Goal: Obtain resource: Obtain resource

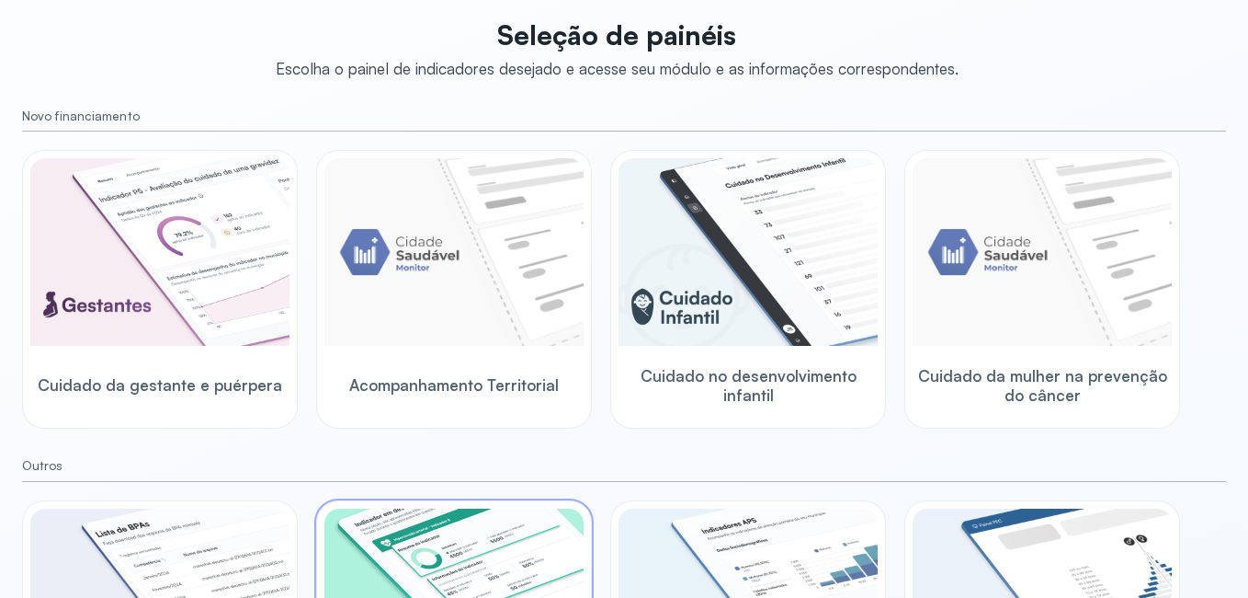
scroll to position [295, 0]
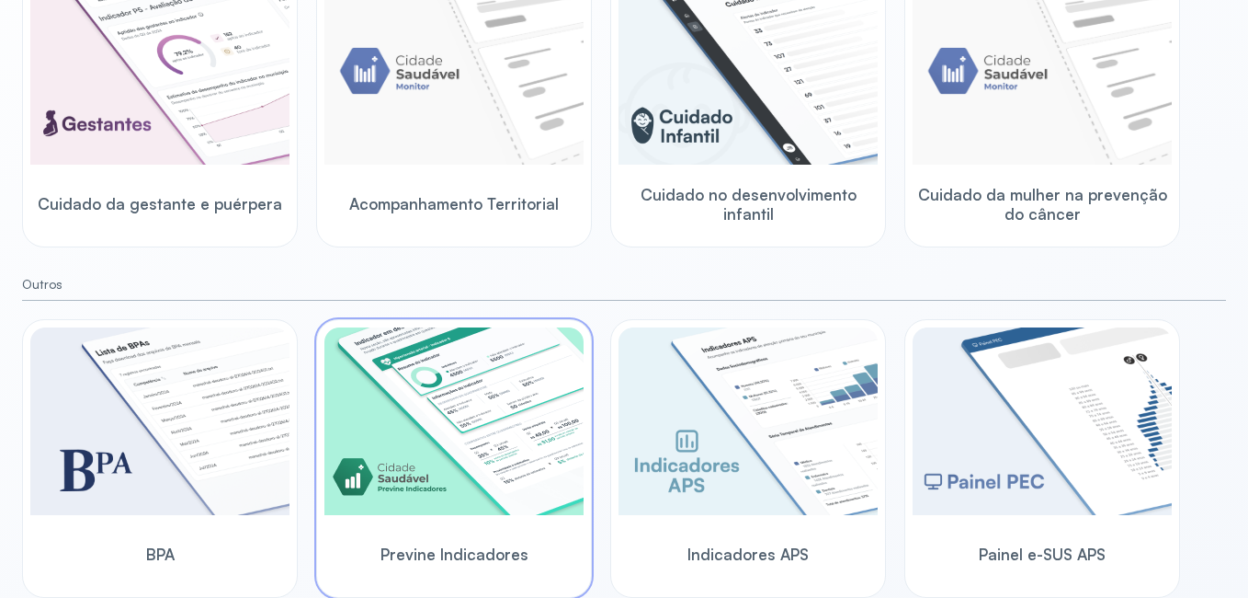
click at [449, 396] on img at bounding box center [453, 421] width 259 height 188
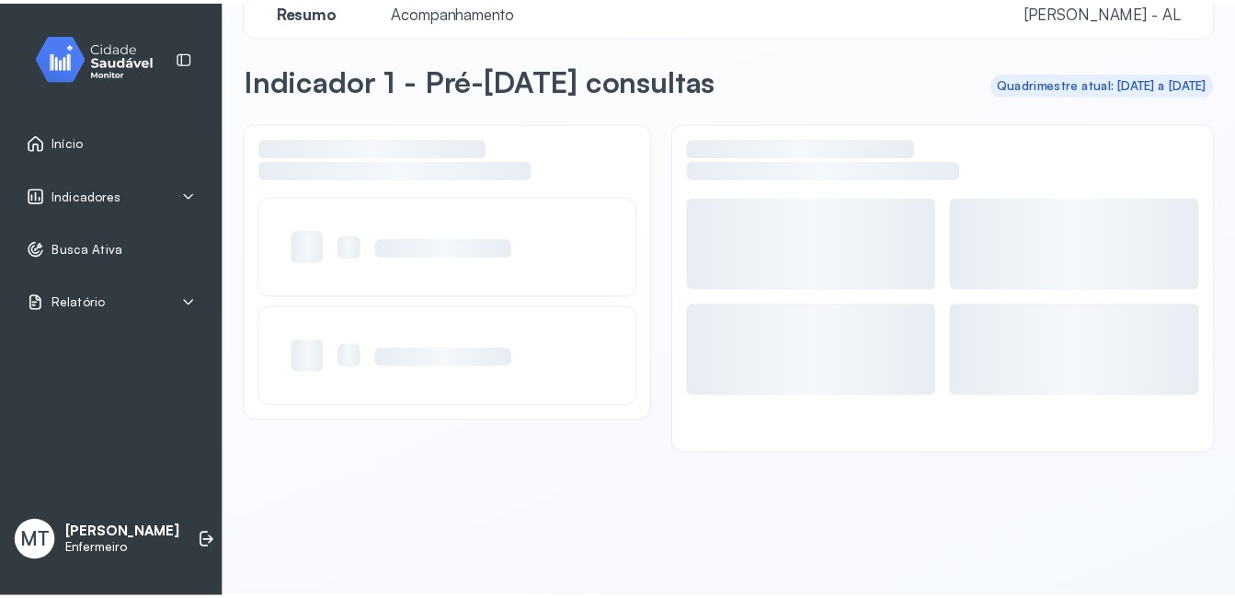
scroll to position [36, 0]
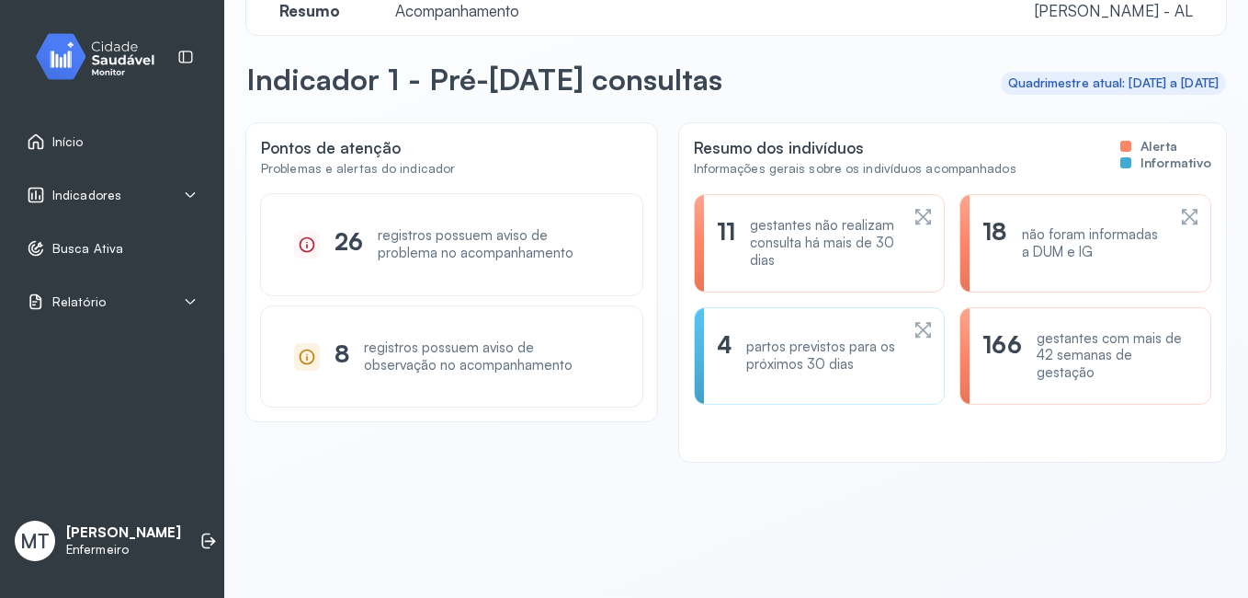
click at [189, 192] on icon at bounding box center [190, 195] width 15 height 15
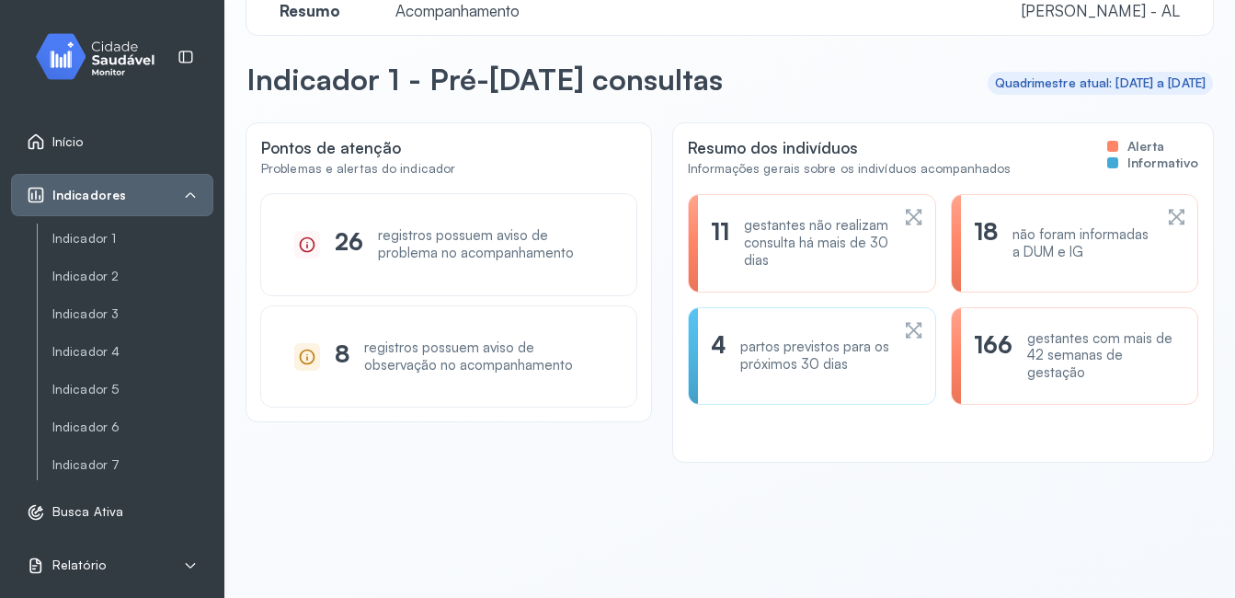
scroll to position [0, 0]
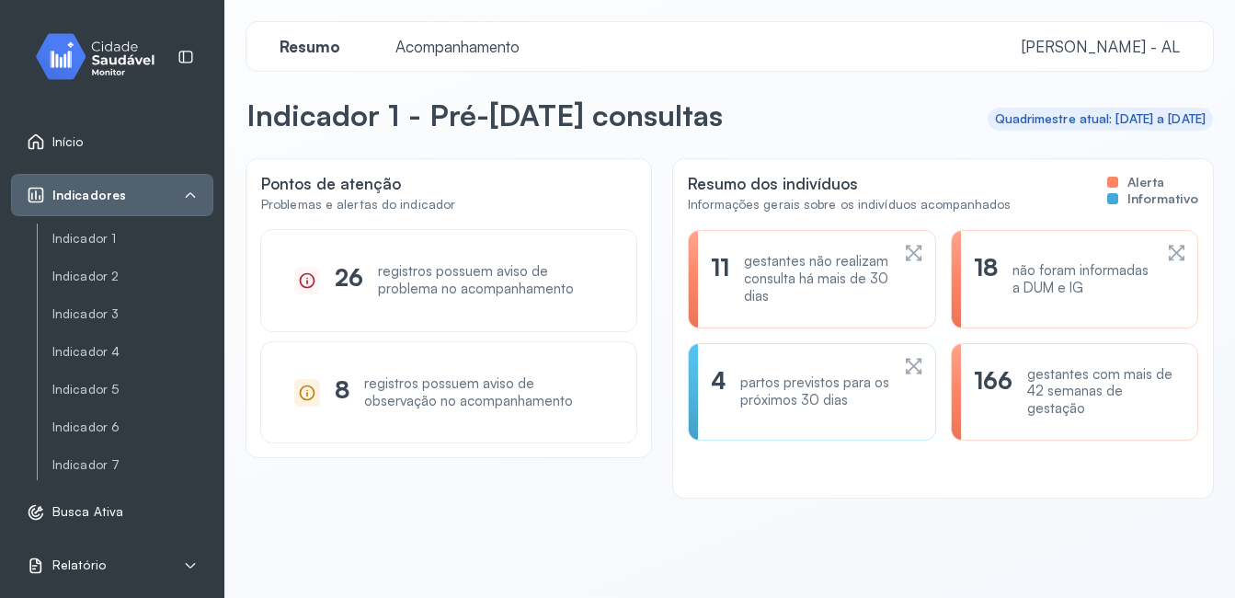
click at [488, 51] on span "Acompanhamento" at bounding box center [457, 46] width 146 height 19
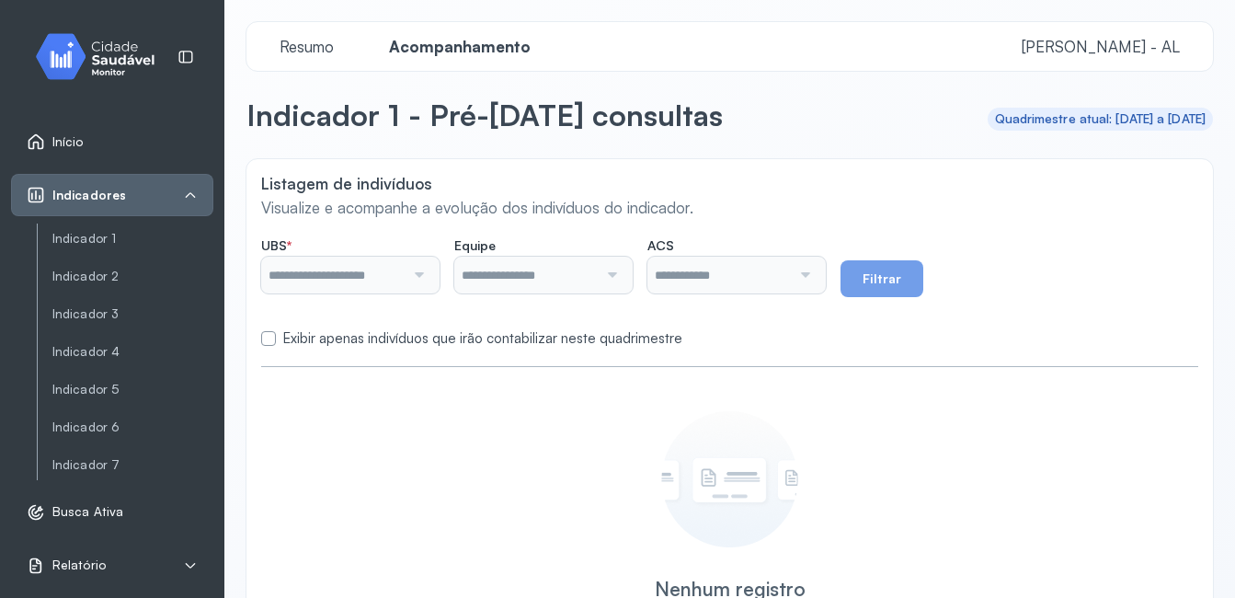
type input "**********"
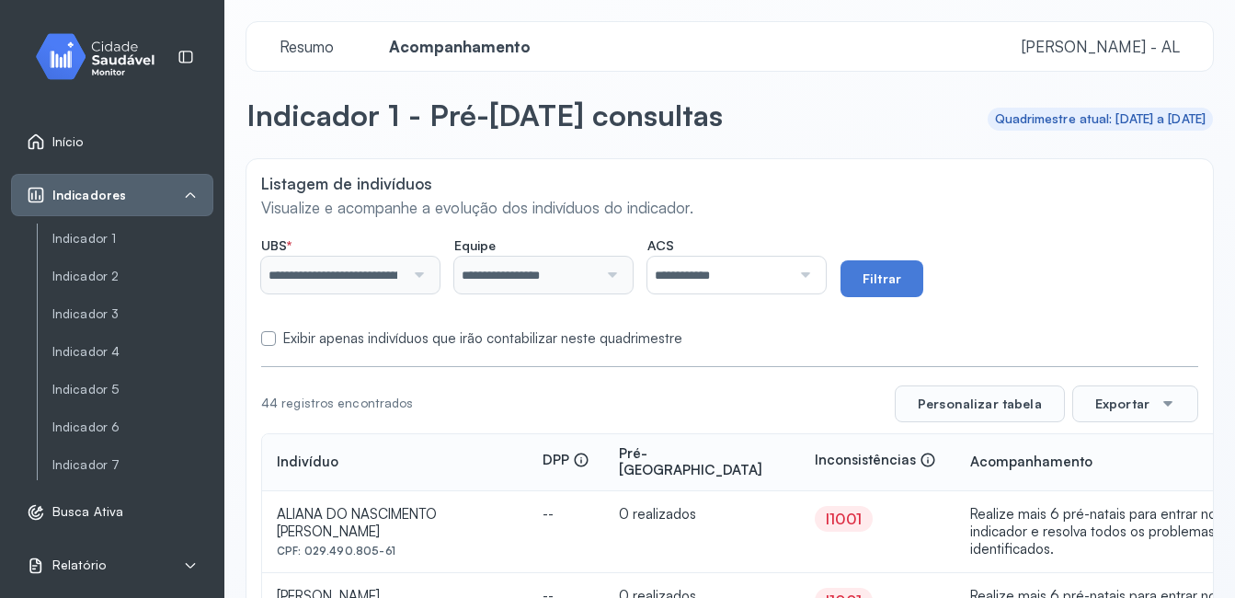
click at [814, 279] on div at bounding box center [803, 274] width 24 height 37
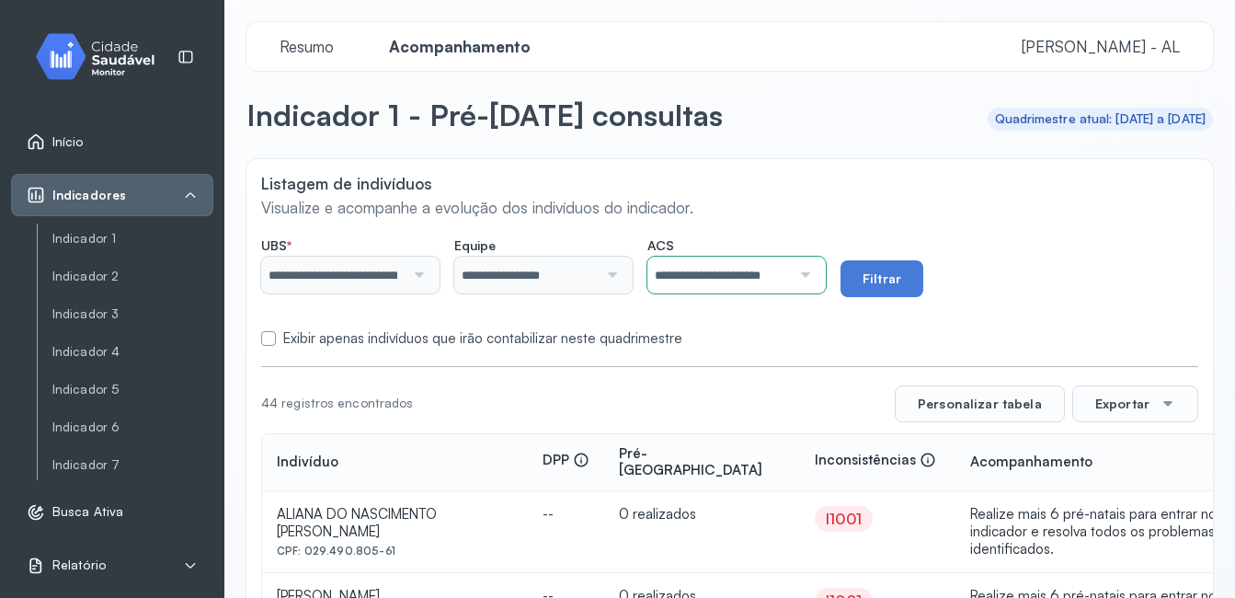
click at [780, 335] on div "Exibir apenas indivíduos que irão contabilizar neste quadrimestre" at bounding box center [729, 338] width 937 height 17
click at [814, 270] on div at bounding box center [803, 274] width 24 height 37
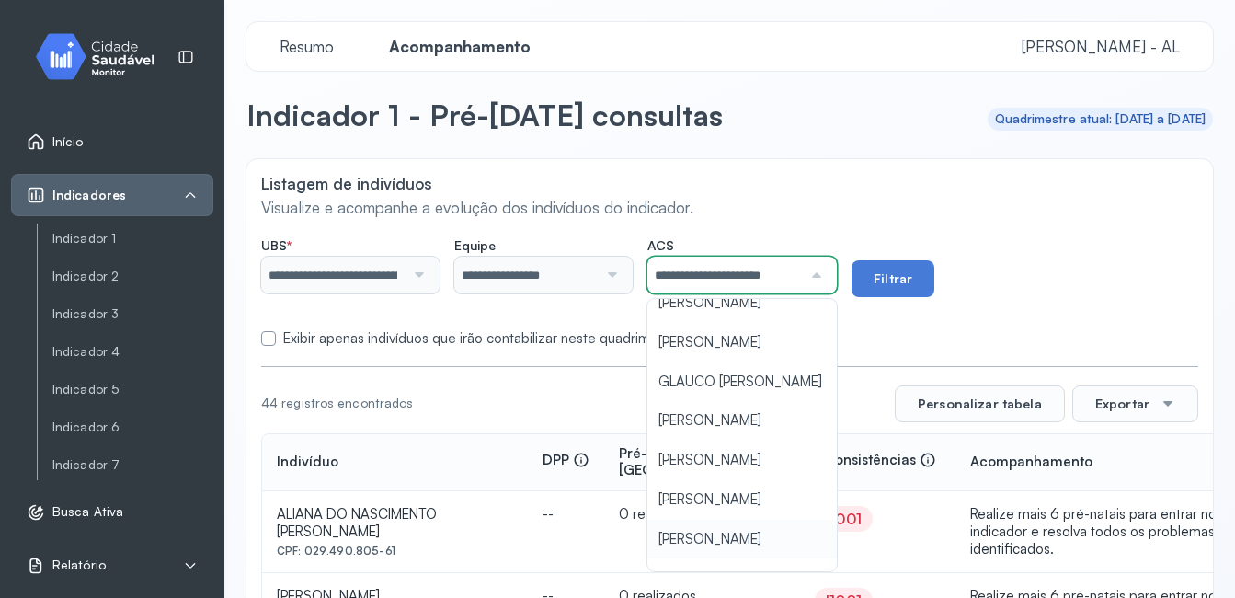
scroll to position [53, 0]
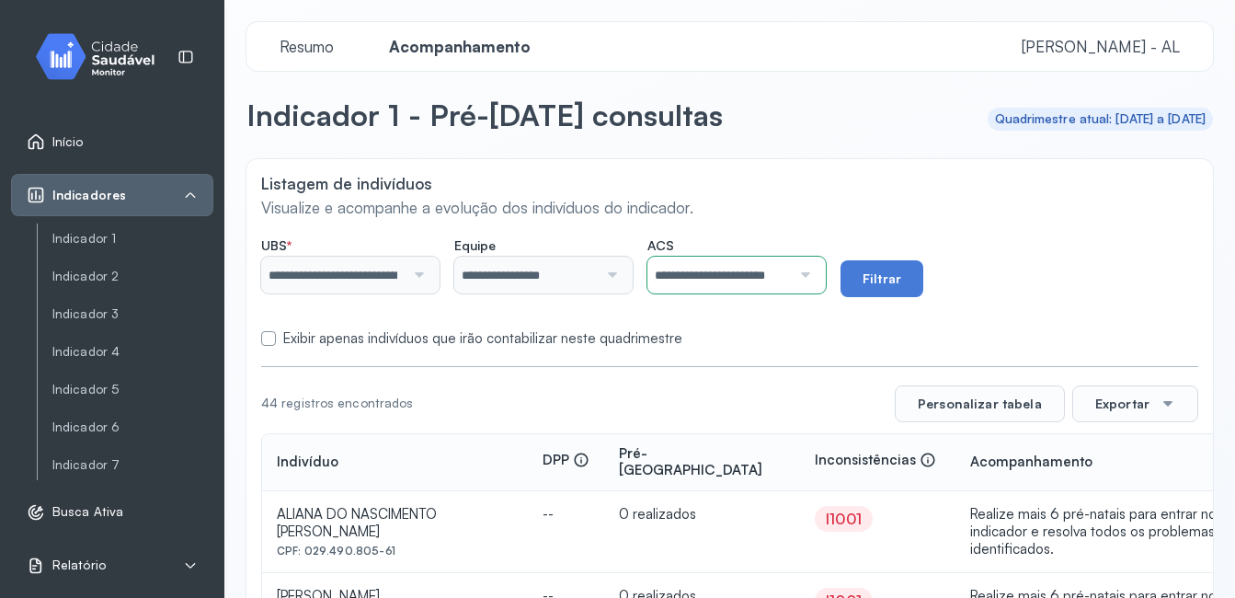
click at [759, 331] on div "Exibir apenas indivíduos que irão contabilizar neste quadrimestre" at bounding box center [729, 338] width 937 height 17
click at [90, 457] on link "Indicador 7" at bounding box center [132, 465] width 161 height 16
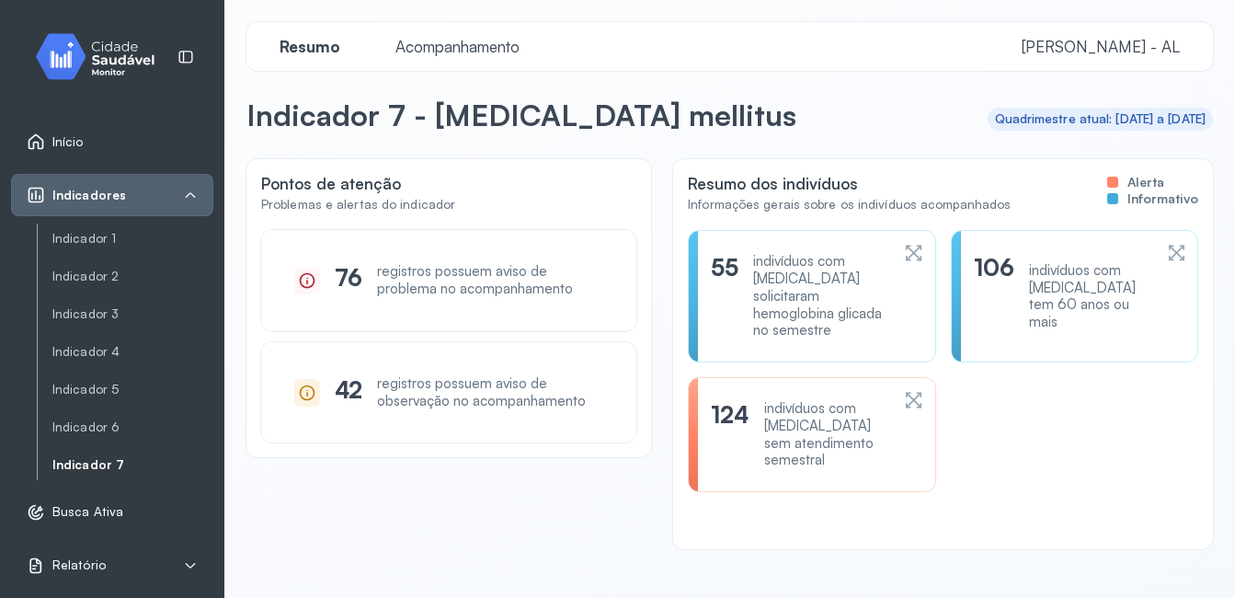
click at [507, 48] on span "Acompanhamento" at bounding box center [457, 46] width 146 height 19
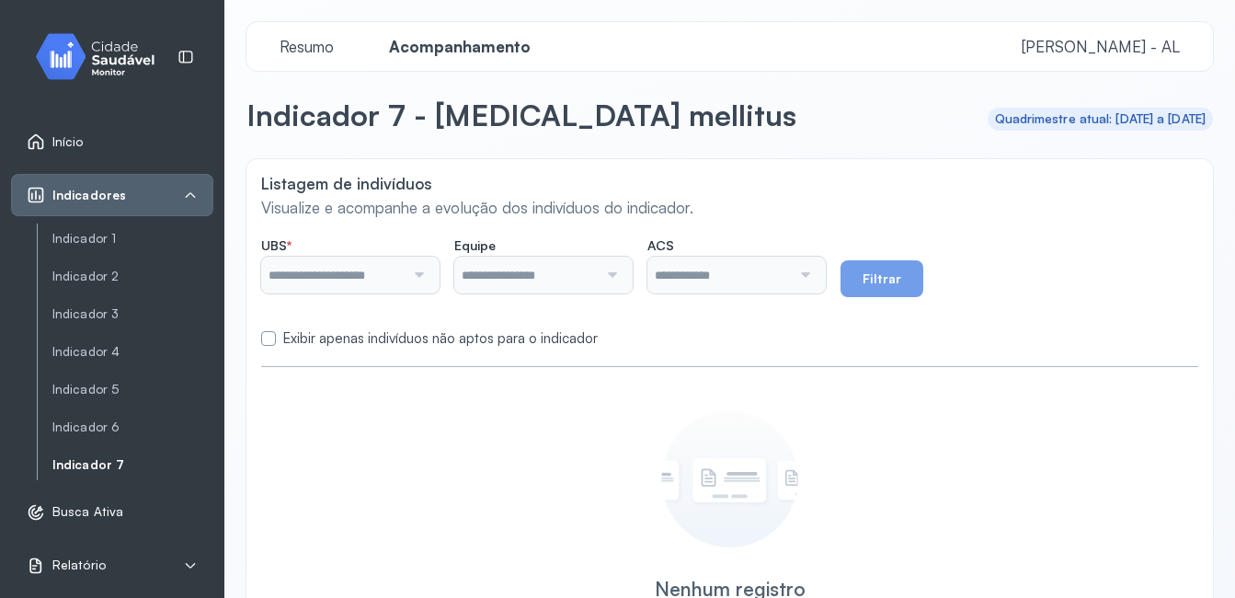
type input "**********"
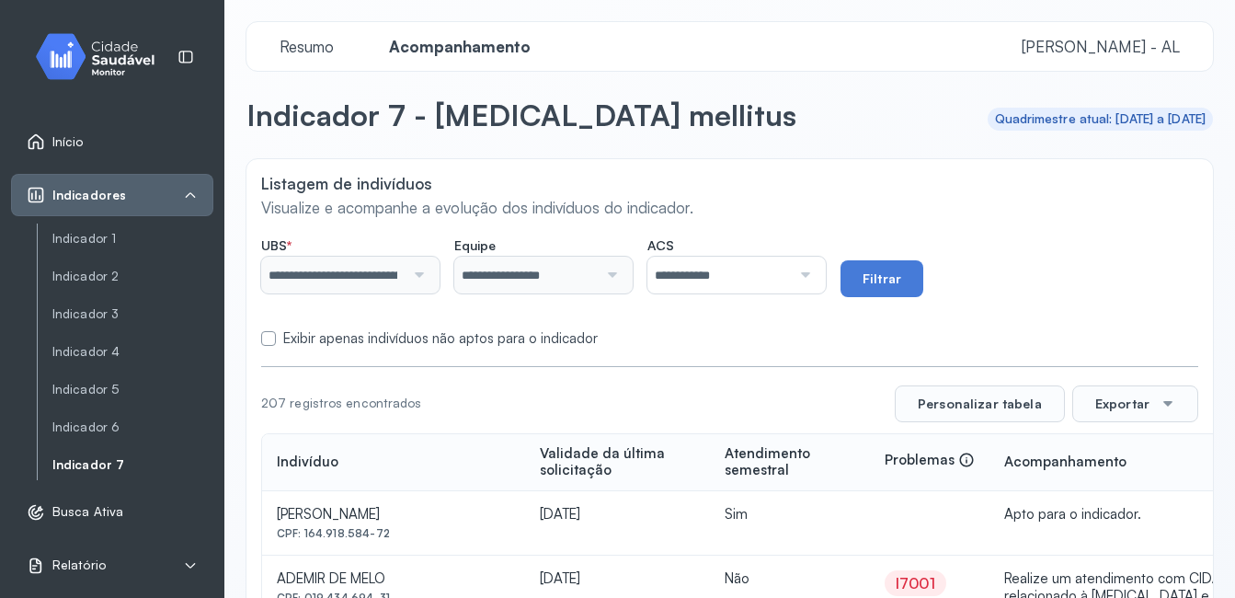
click at [814, 272] on div at bounding box center [803, 274] width 24 height 37
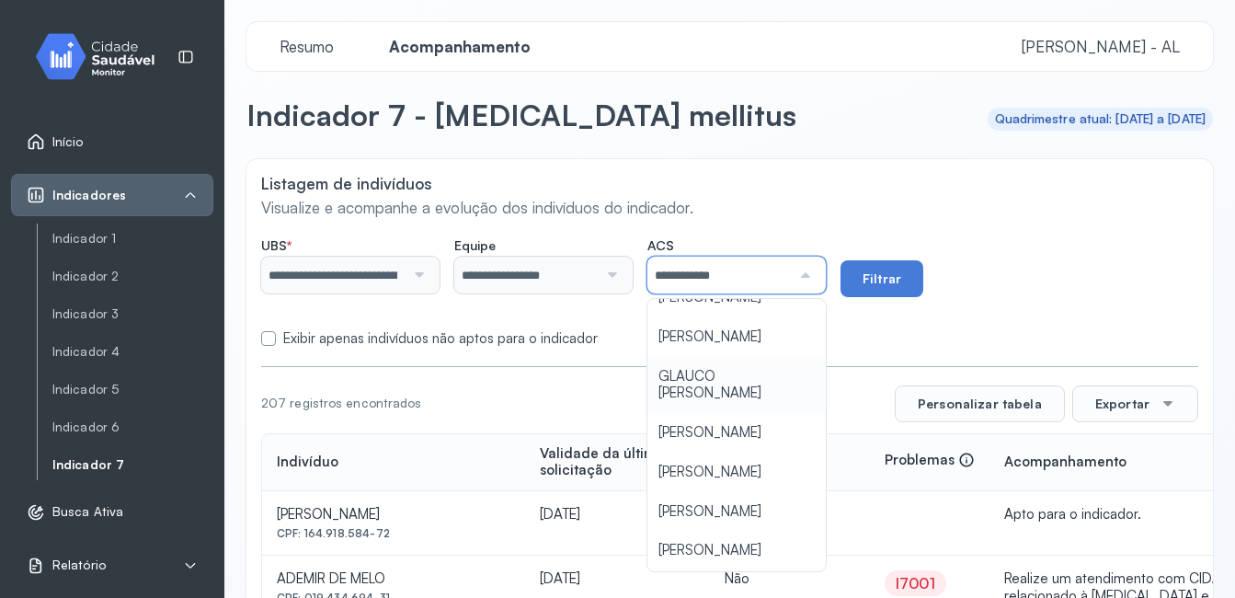
scroll to position [92, 0]
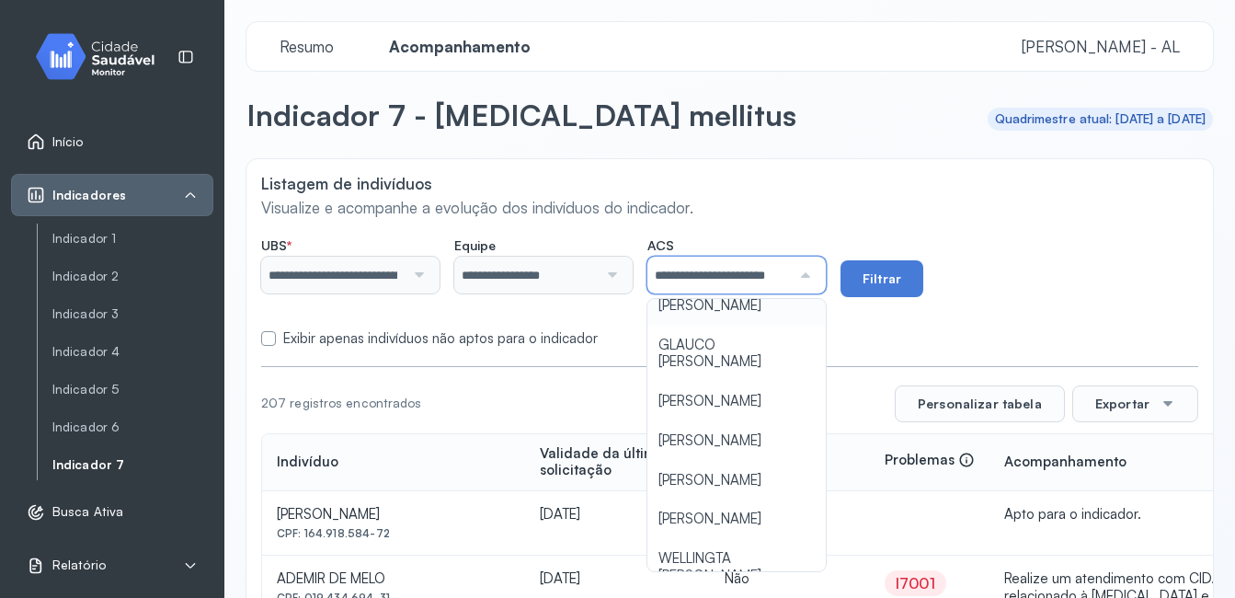
click at [725, 329] on form "**********" at bounding box center [729, 288] width 937 height 120
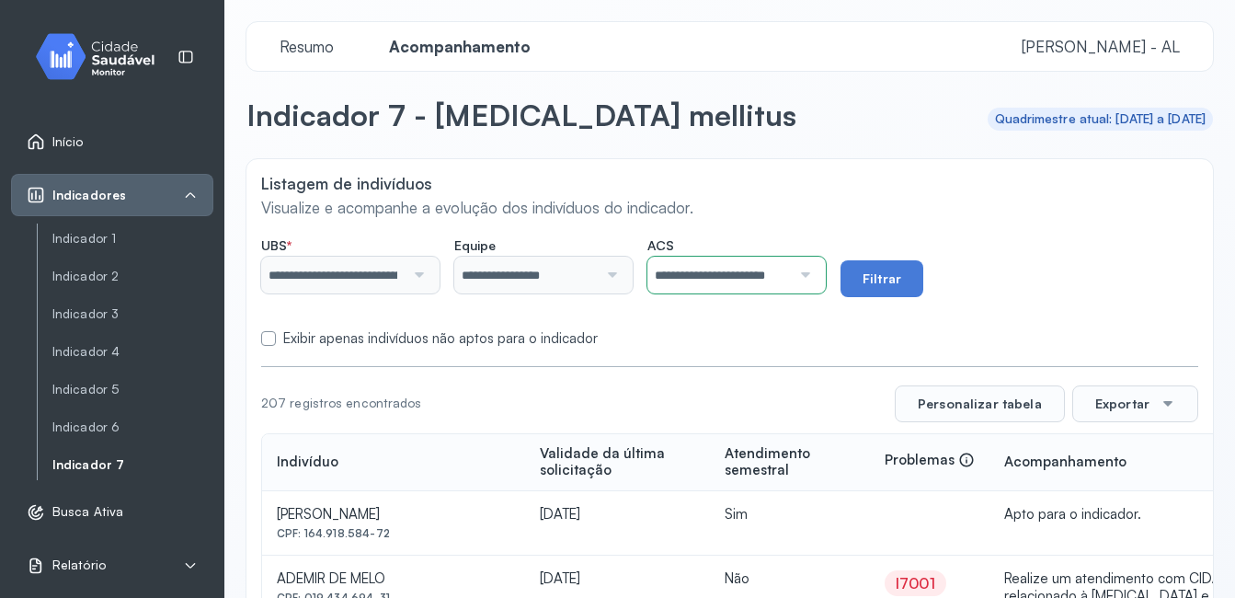
click at [784, 318] on form "**********" at bounding box center [729, 288] width 937 height 120
click at [900, 272] on button "Filtrar" at bounding box center [881, 278] width 83 height 37
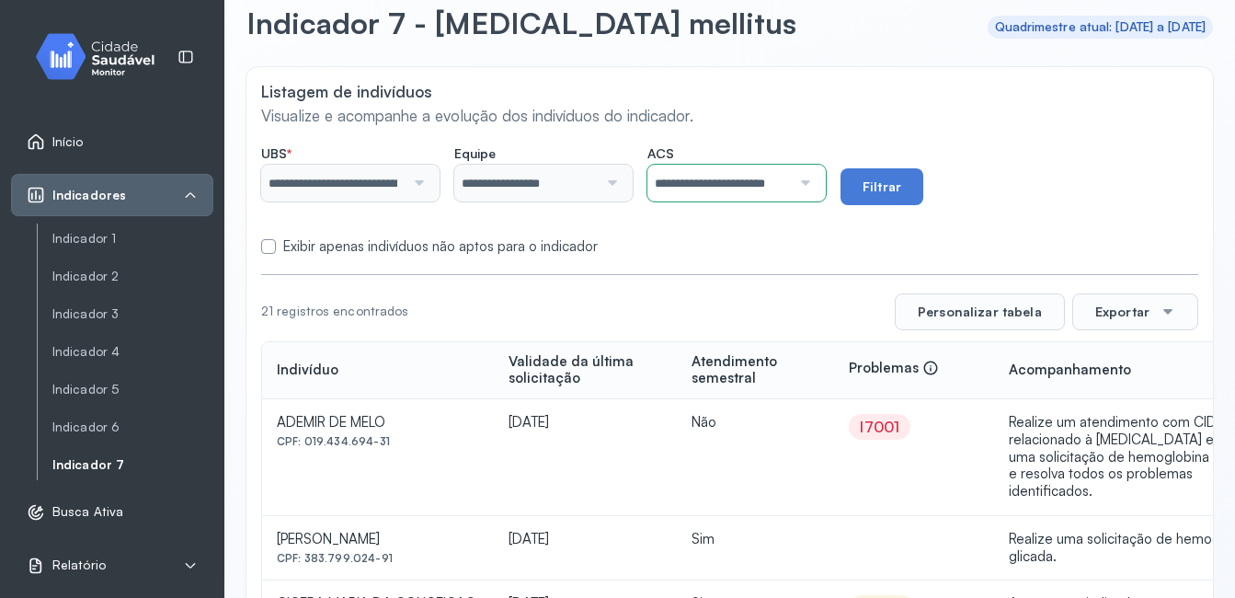
scroll to position [0, 0]
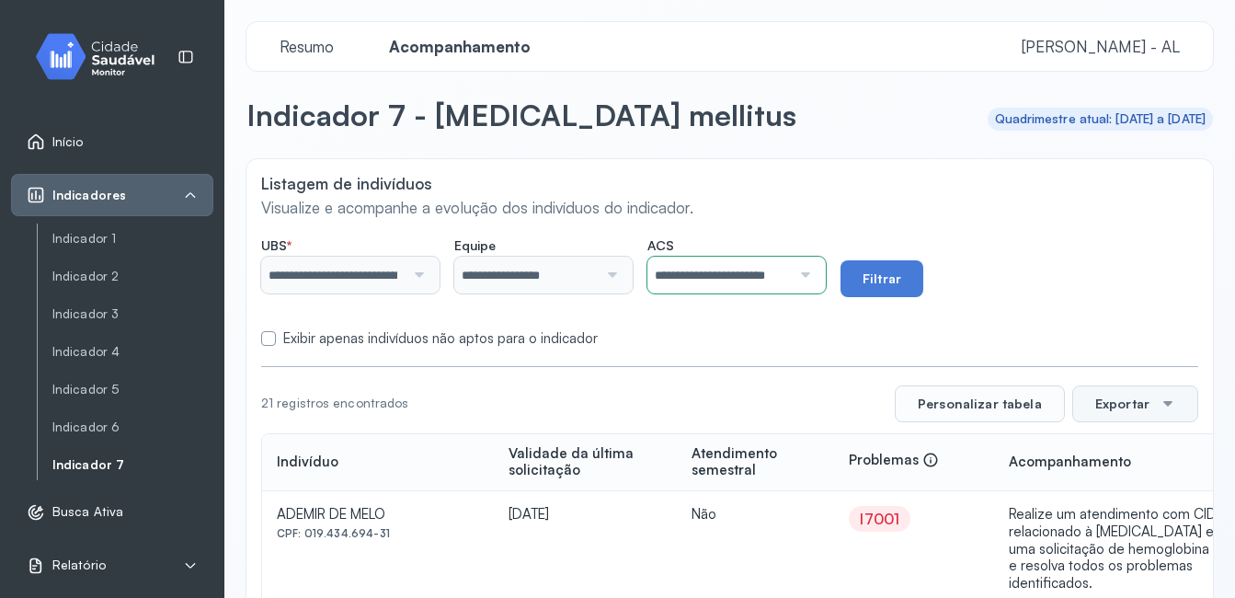
click at [1100, 404] on button "Exportar" at bounding box center [1135, 403] width 126 height 37
click at [1125, 459] on span "PDF" at bounding box center [1130, 456] width 25 height 25
click at [814, 273] on div at bounding box center [803, 274] width 24 height 37
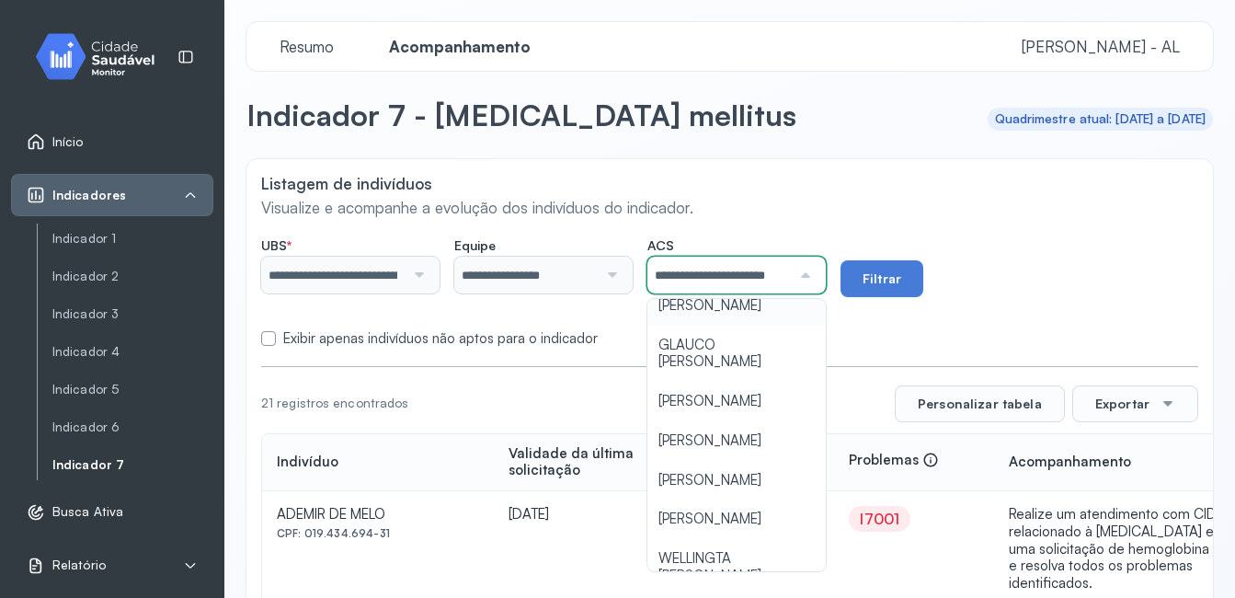
scroll to position [0, 17]
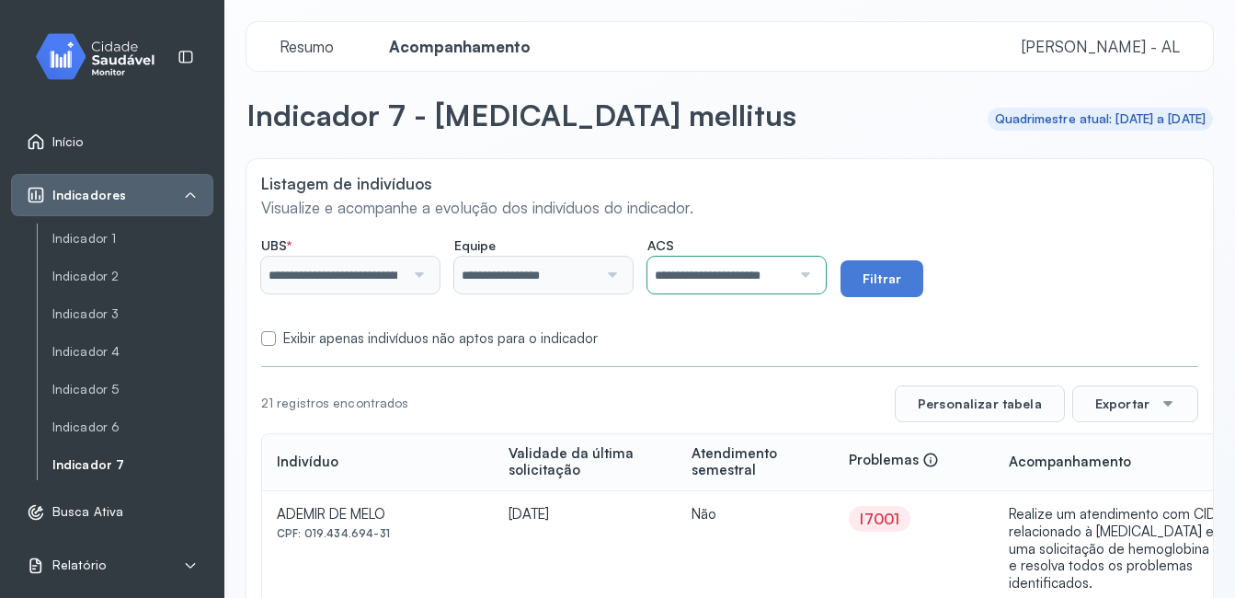
click at [780, 313] on form "**********" at bounding box center [729, 288] width 937 height 120
click at [902, 282] on button "Filtrar" at bounding box center [881, 278] width 83 height 37
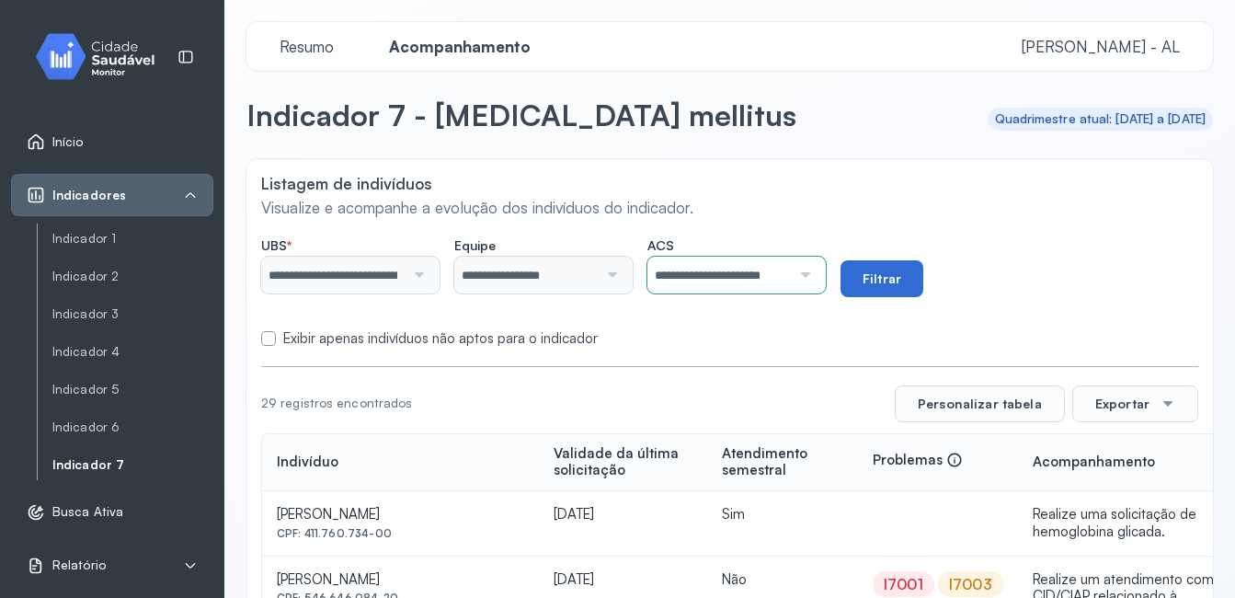
click at [906, 281] on button "Filtrar" at bounding box center [881, 278] width 83 height 37
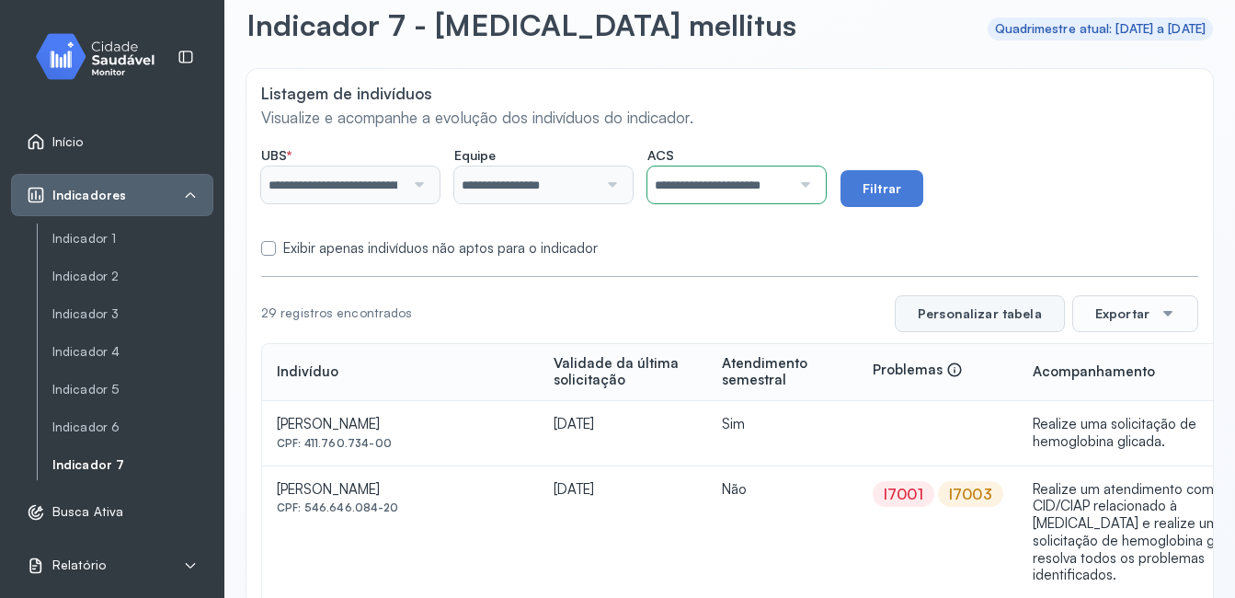
scroll to position [0, 0]
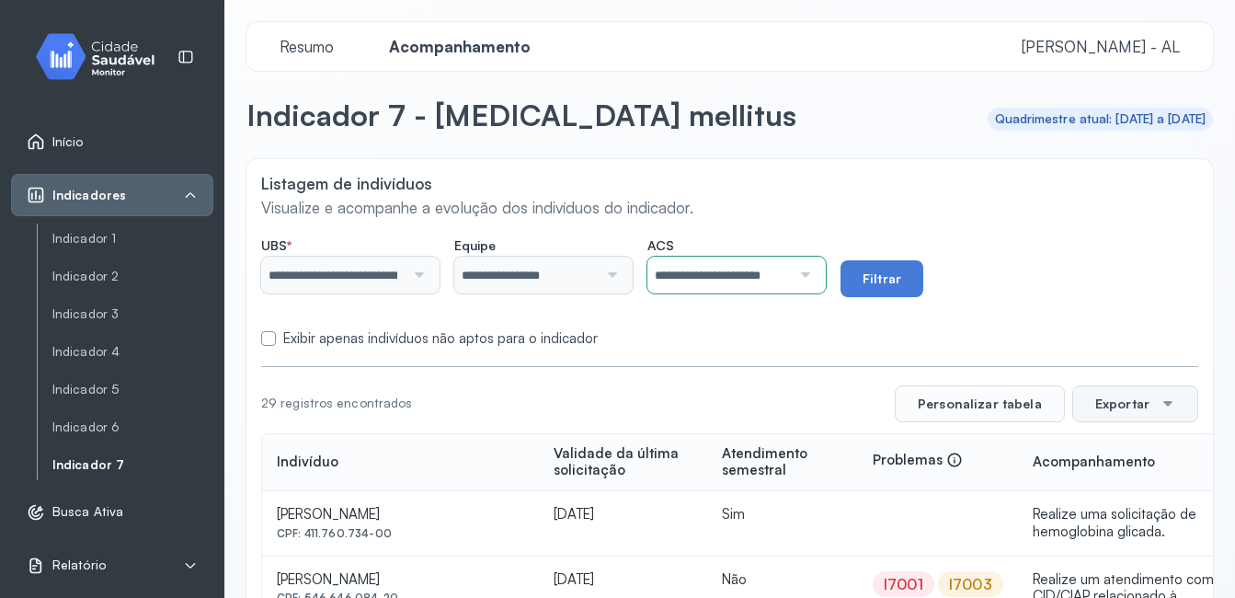
click at [1109, 404] on button "Exportar" at bounding box center [1135, 403] width 126 height 37
click at [1103, 450] on div "PDF" at bounding box center [1133, 457] width 109 height 40
click at [814, 274] on div at bounding box center [803, 274] width 24 height 37
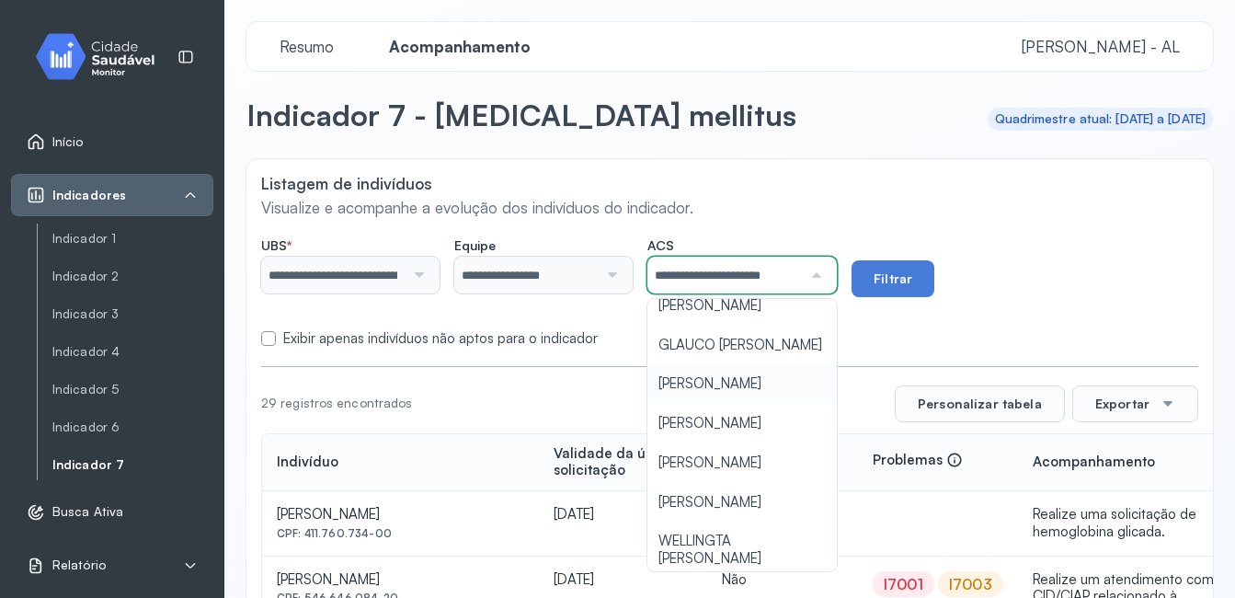
scroll to position [184, 0]
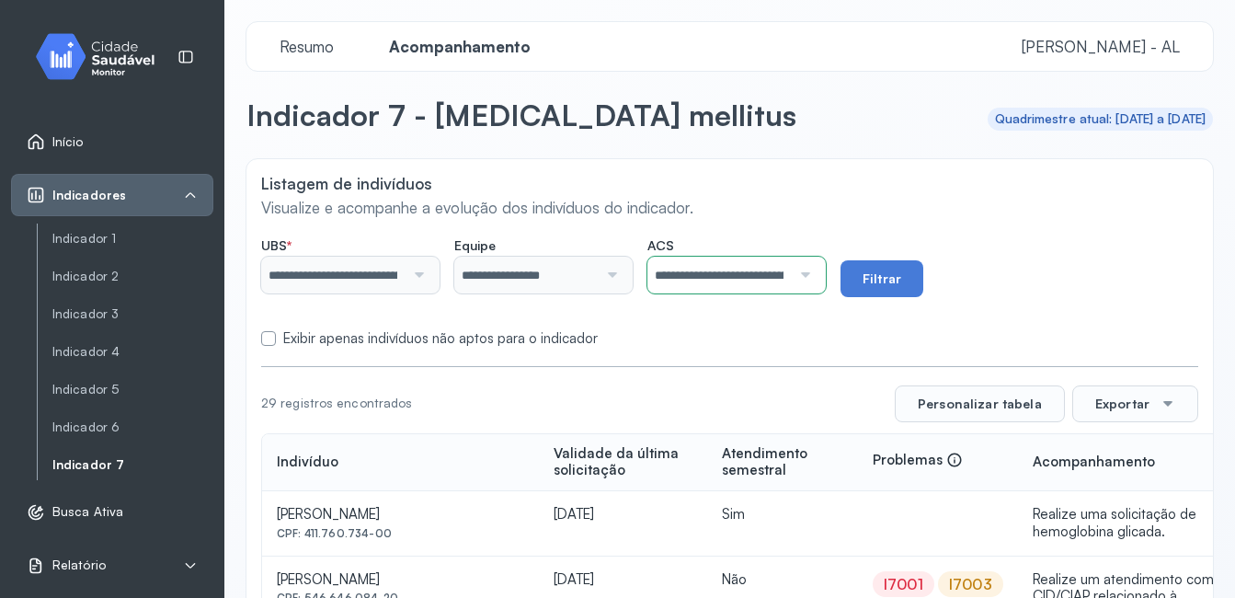
click at [884, 281] on button "Filtrar" at bounding box center [881, 278] width 83 height 37
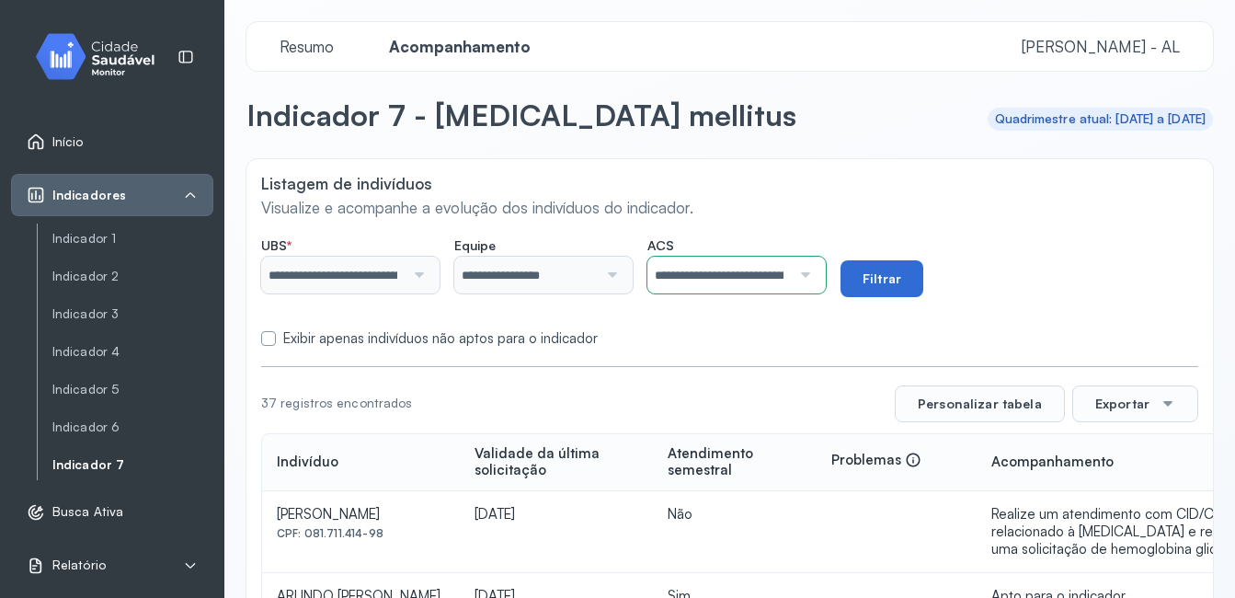
click at [886, 283] on button "Filtrar" at bounding box center [881, 278] width 83 height 37
click at [1111, 398] on button "Exportar" at bounding box center [1135, 403] width 126 height 37
click at [1118, 461] on span "PDF" at bounding box center [1130, 456] width 25 height 25
click at [814, 275] on div at bounding box center [803, 274] width 24 height 37
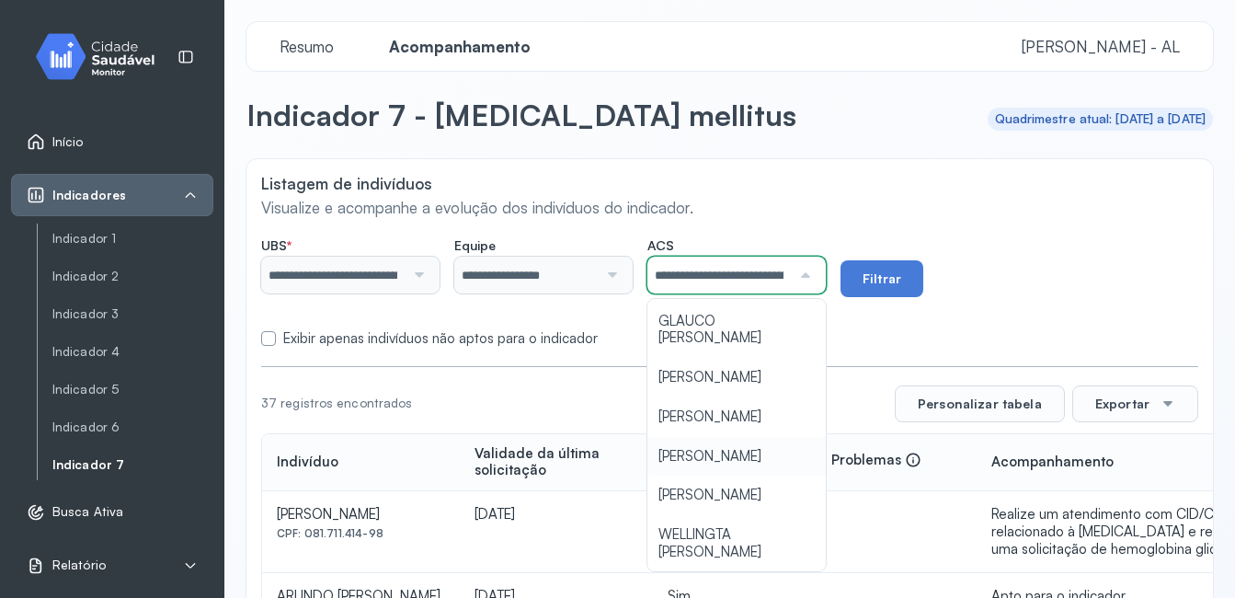
scroll to position [0, 119]
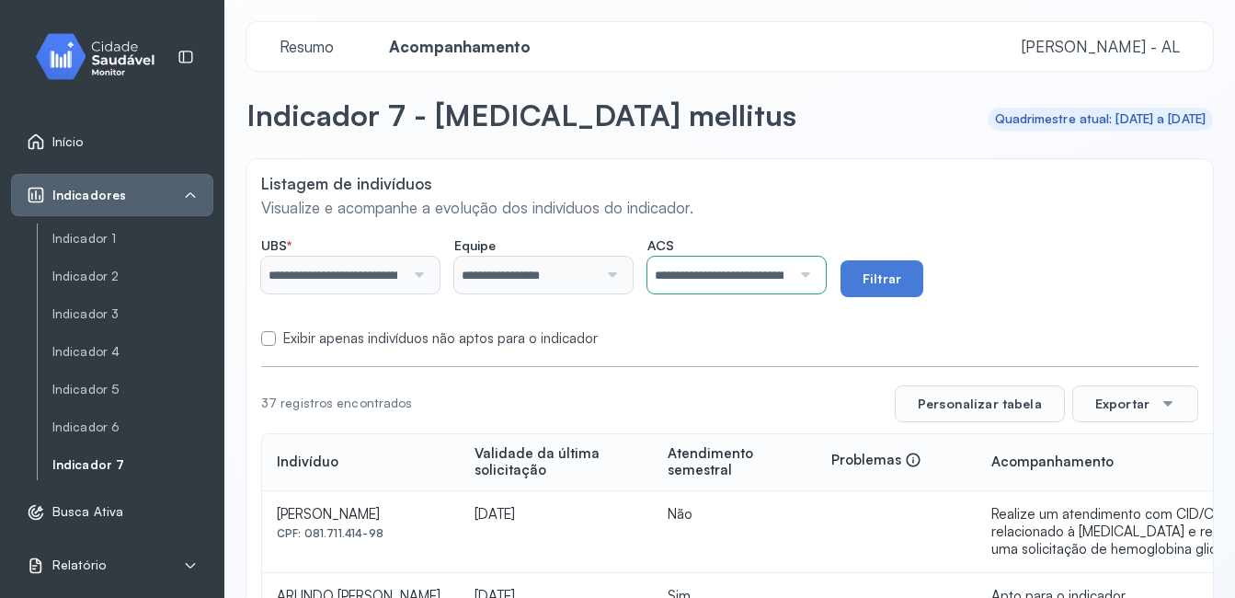
click at [767, 339] on div "Exibir apenas indivíduos não aptos para o indicador" at bounding box center [729, 338] width 937 height 17
click at [895, 279] on button "Filtrar" at bounding box center [881, 278] width 83 height 37
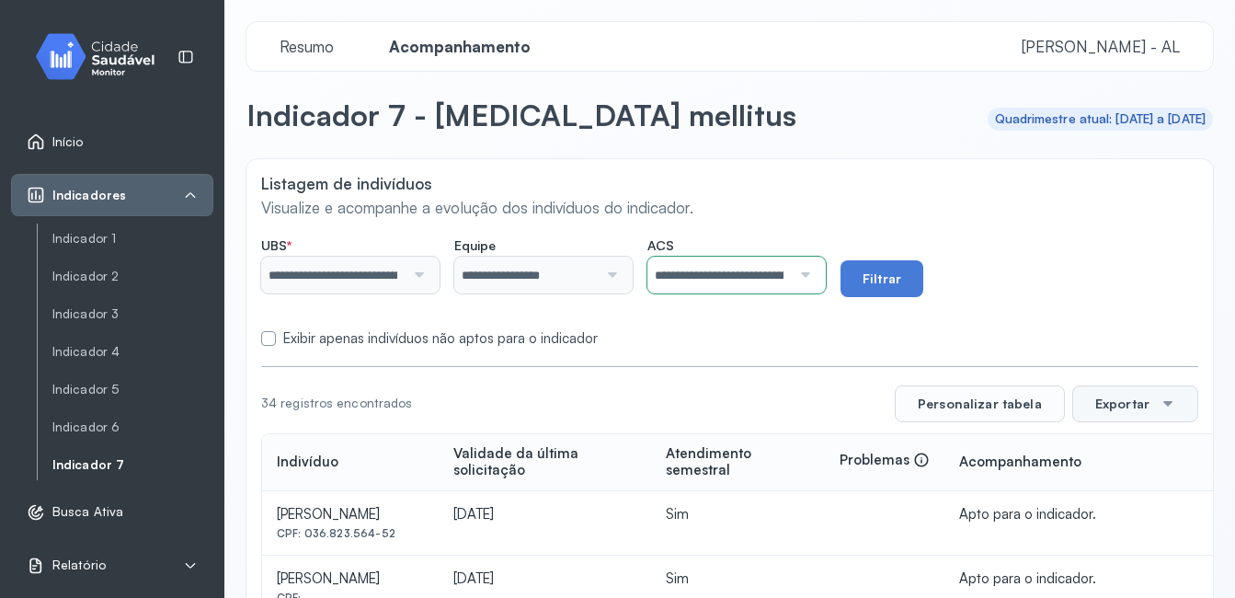
click at [1110, 398] on button "Exportar" at bounding box center [1135, 403] width 126 height 37
click at [1118, 453] on span "PDF" at bounding box center [1130, 456] width 25 height 25
click at [814, 277] on div at bounding box center [803, 274] width 24 height 37
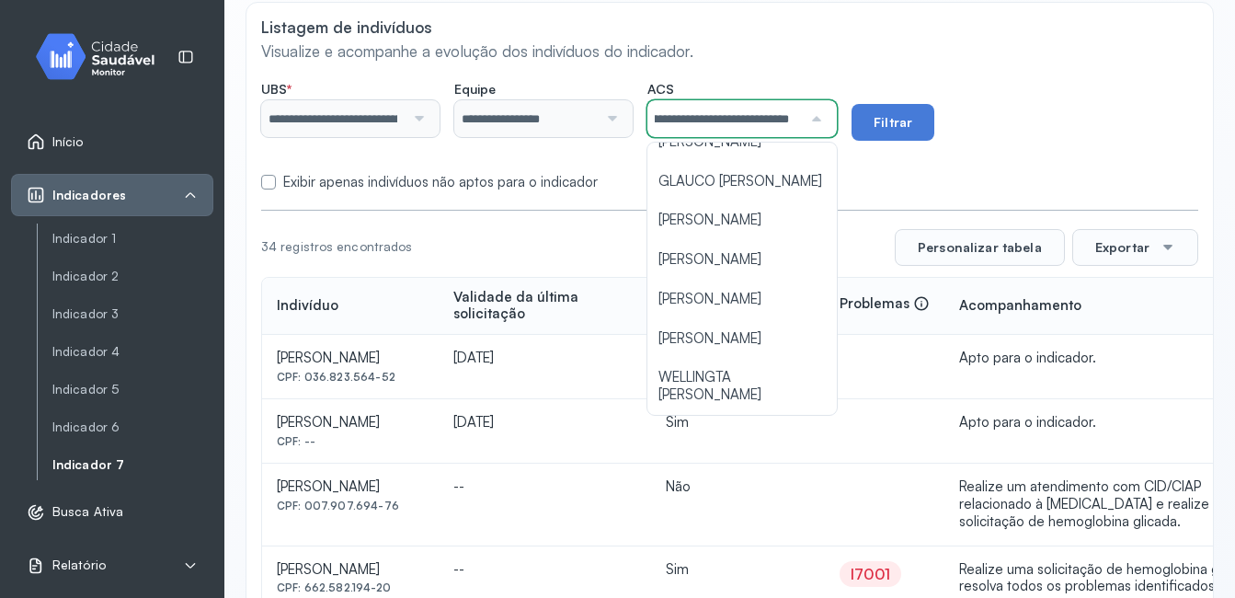
scroll to position [184, 0]
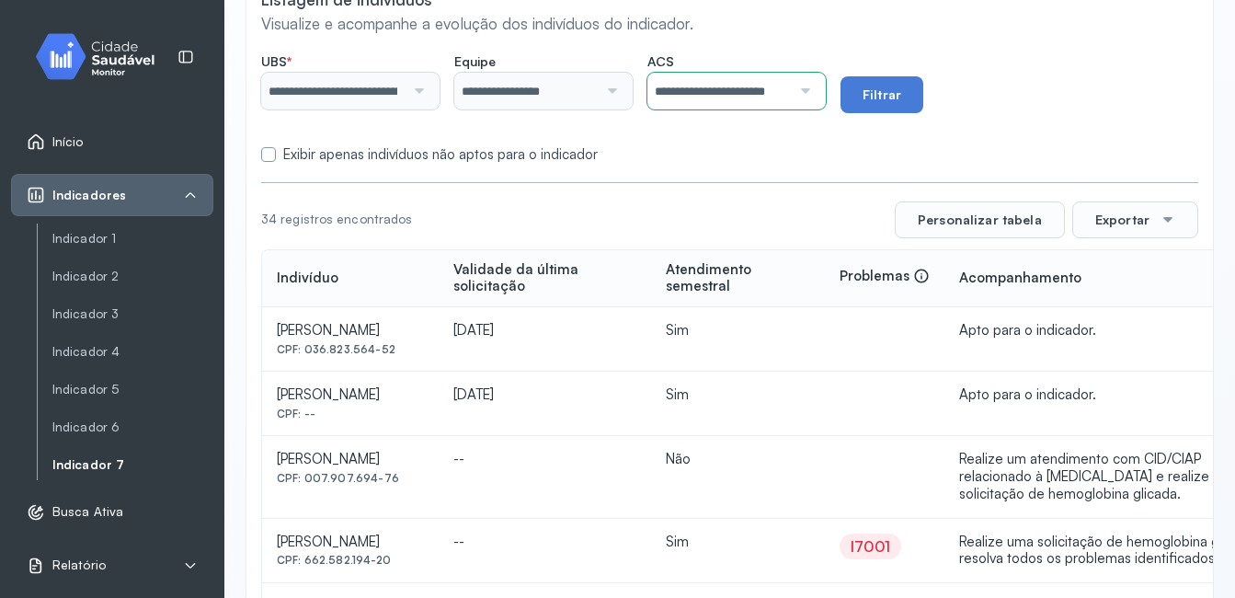
click at [905, 94] on button "Filtrar" at bounding box center [881, 94] width 83 height 37
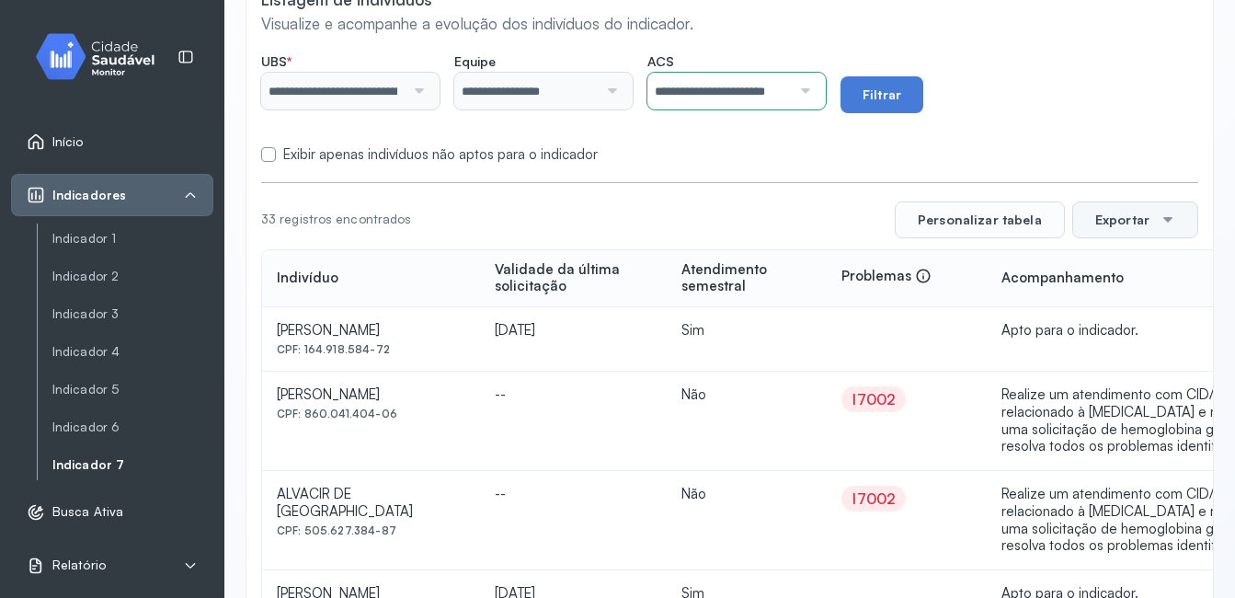
click at [1088, 218] on button "Exportar" at bounding box center [1135, 219] width 126 height 37
click at [1133, 454] on div "PDF" at bounding box center [1133, 457] width 109 height 40
click at [97, 425] on link "Indicador 6" at bounding box center [132, 427] width 161 height 16
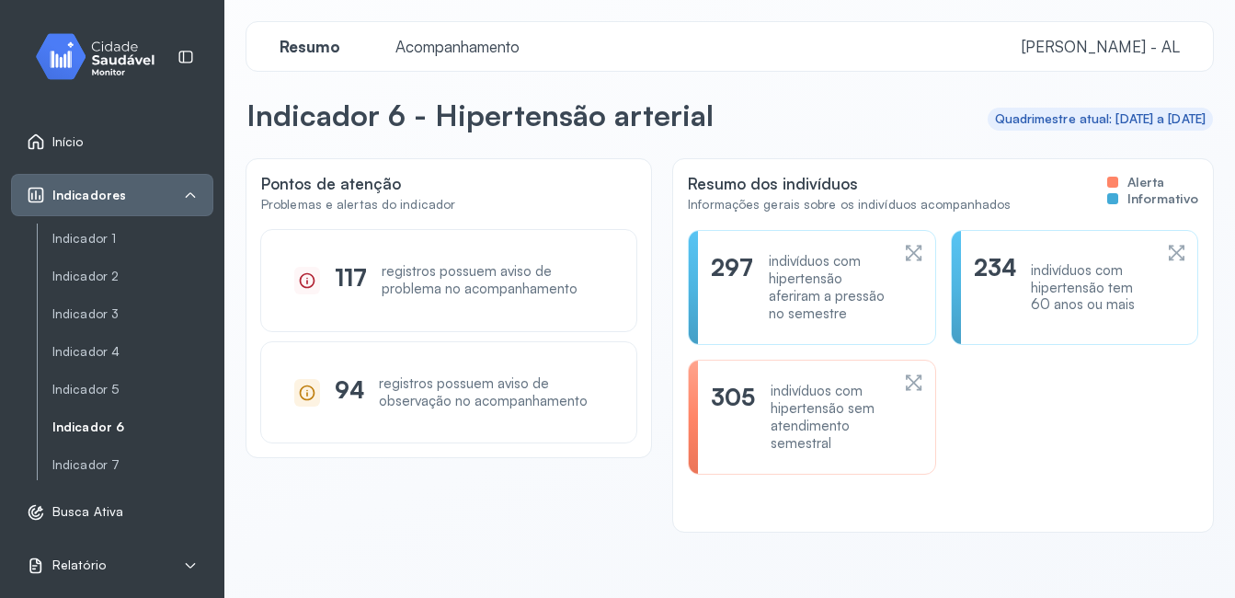
click at [496, 45] on span "Acompanhamento" at bounding box center [457, 46] width 146 height 19
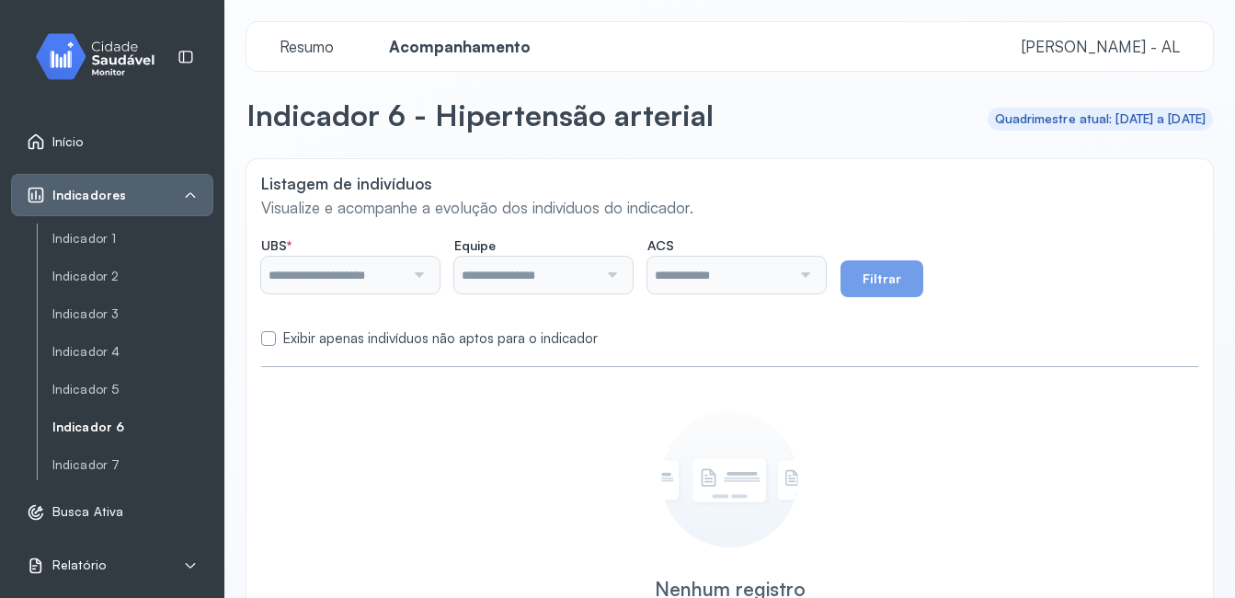
type input "**********"
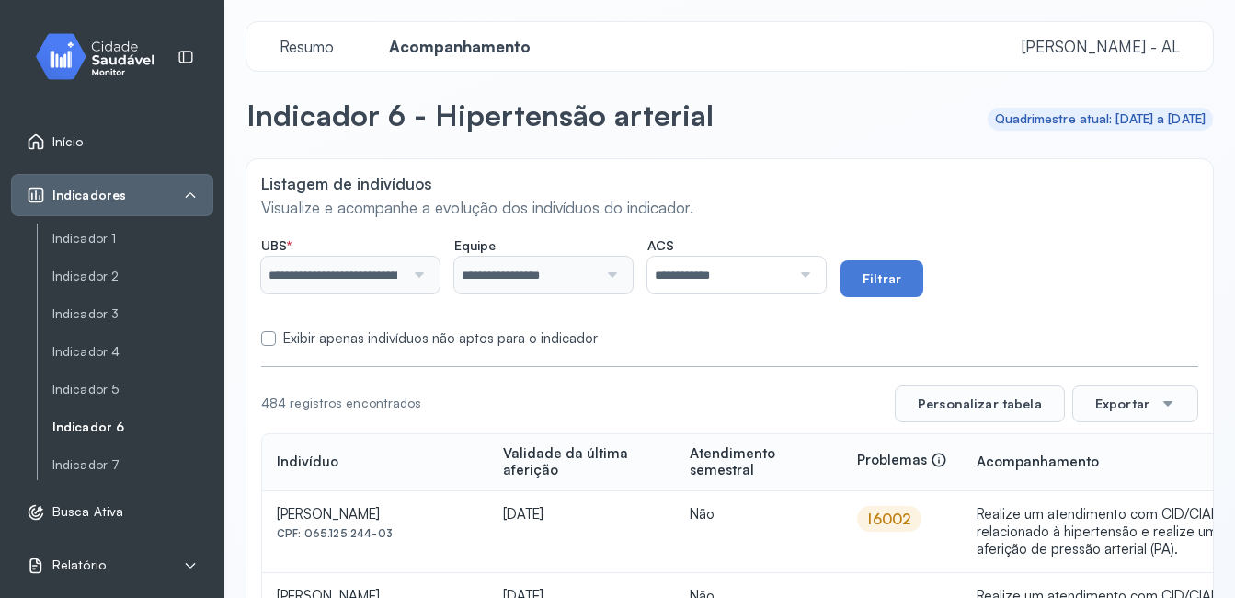
click at [814, 270] on div at bounding box center [803, 274] width 24 height 37
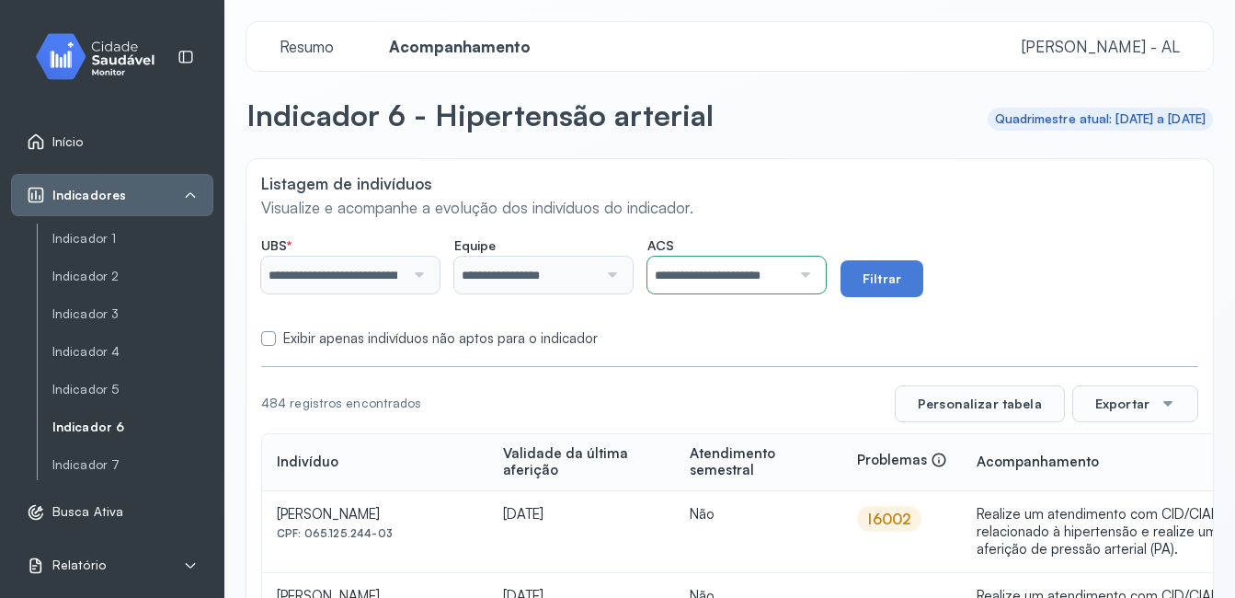
click at [758, 344] on div "Exibir apenas indivíduos não aptos para o indicador" at bounding box center [729, 338] width 937 height 17
click at [896, 278] on button "Filtrar" at bounding box center [881, 278] width 83 height 37
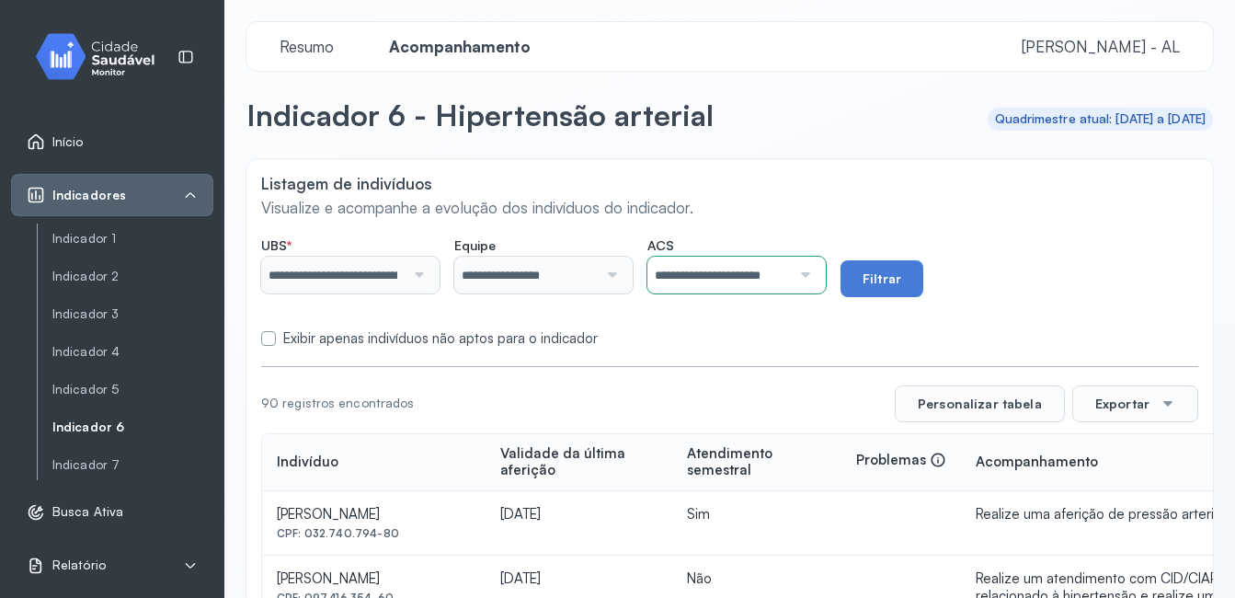
scroll to position [92, 0]
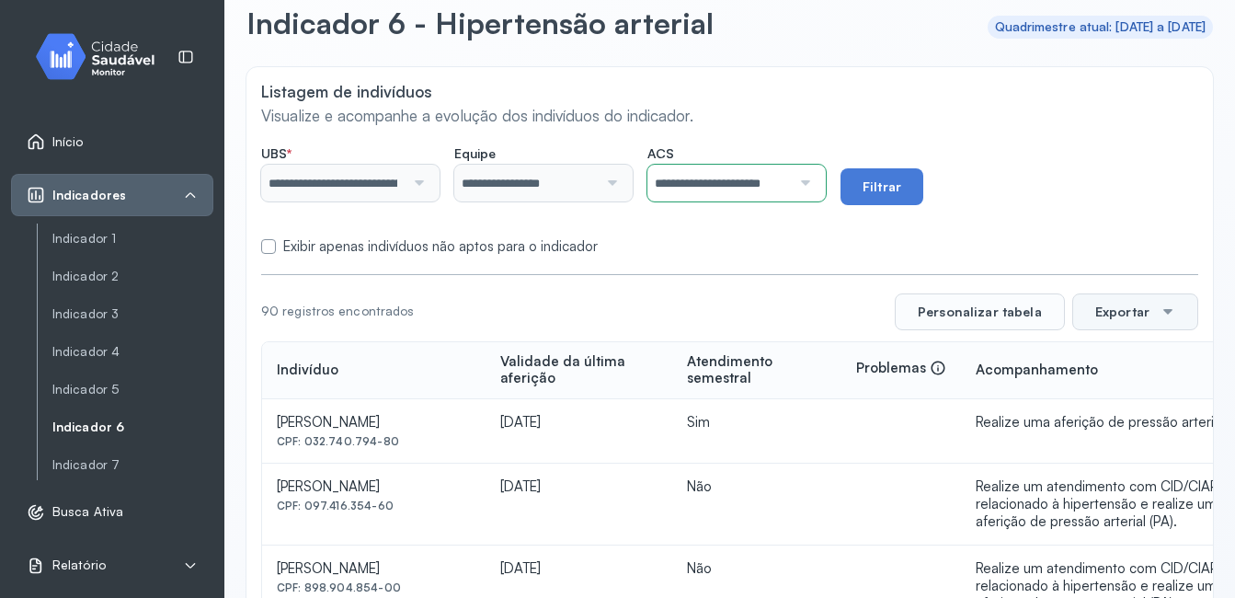
click at [1102, 313] on button "Exportar" at bounding box center [1135, 311] width 126 height 37
click at [1135, 450] on div "PDF" at bounding box center [1133, 457] width 109 height 40
click at [814, 181] on div at bounding box center [803, 183] width 24 height 37
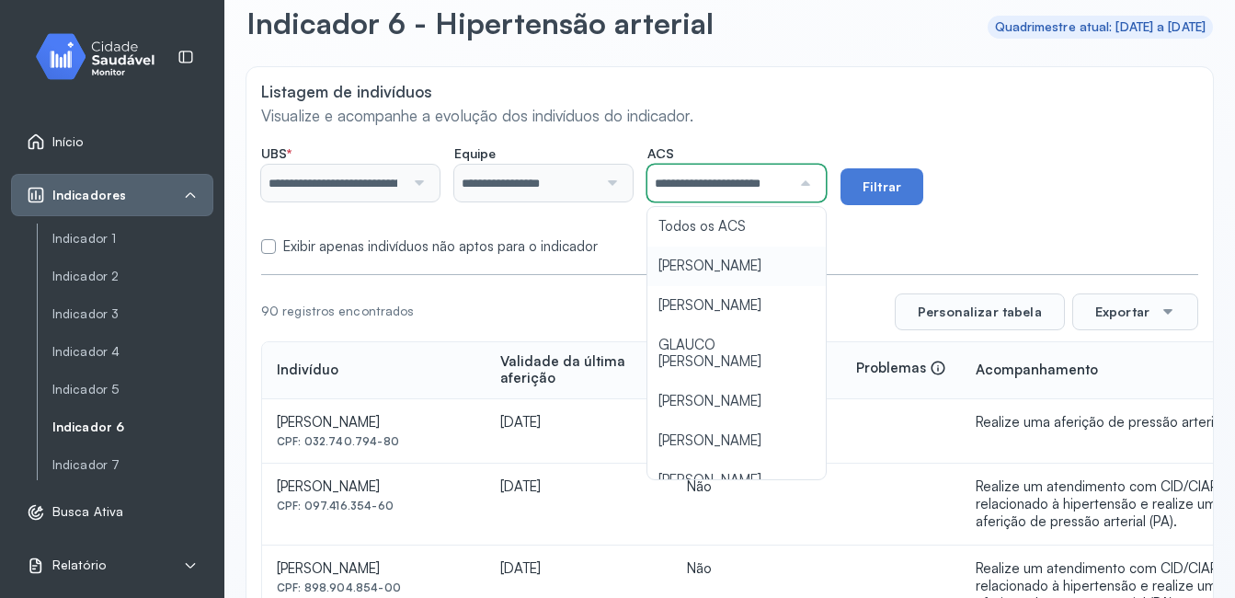
scroll to position [0, 17]
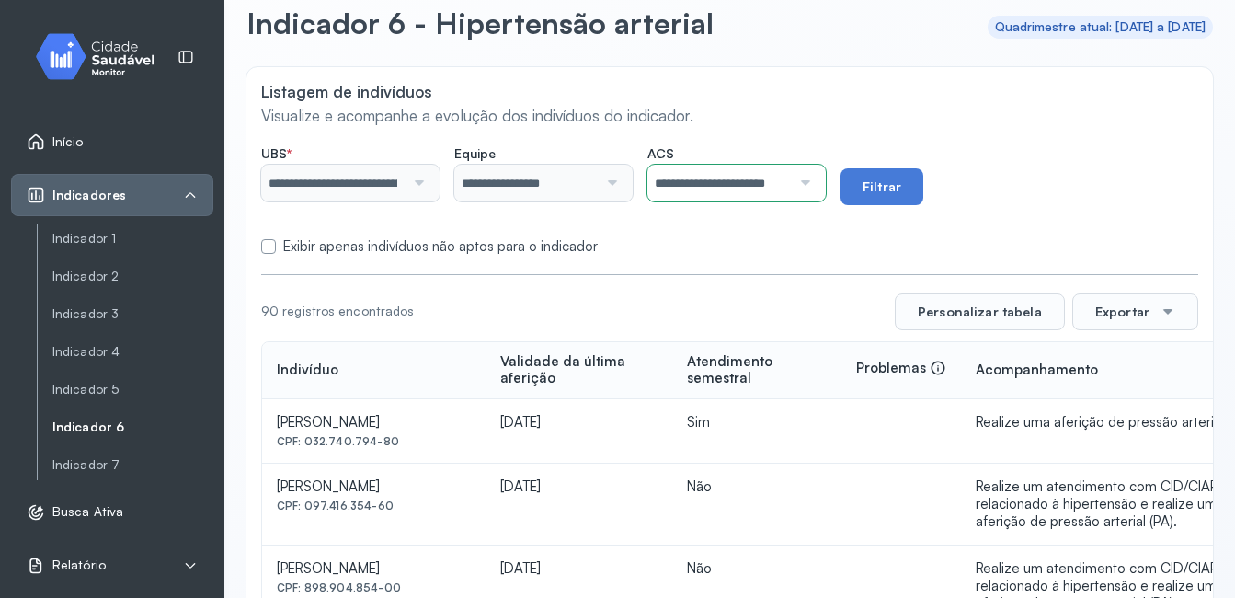
click at [904, 188] on button "Filtrar" at bounding box center [881, 186] width 83 height 37
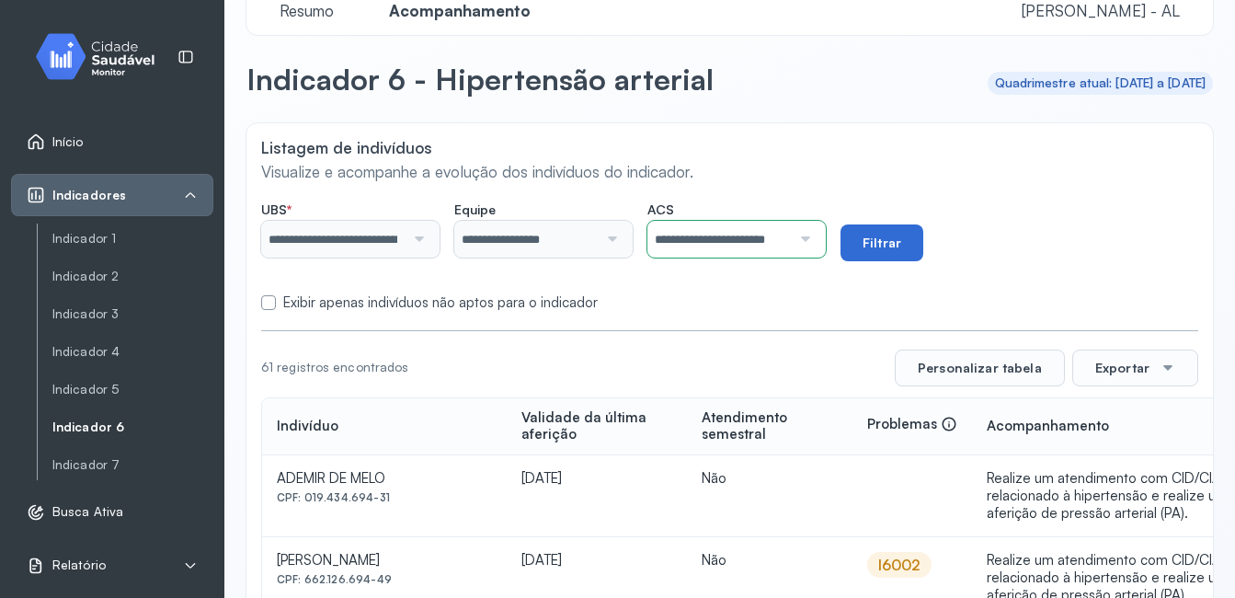
scroll to position [92, 0]
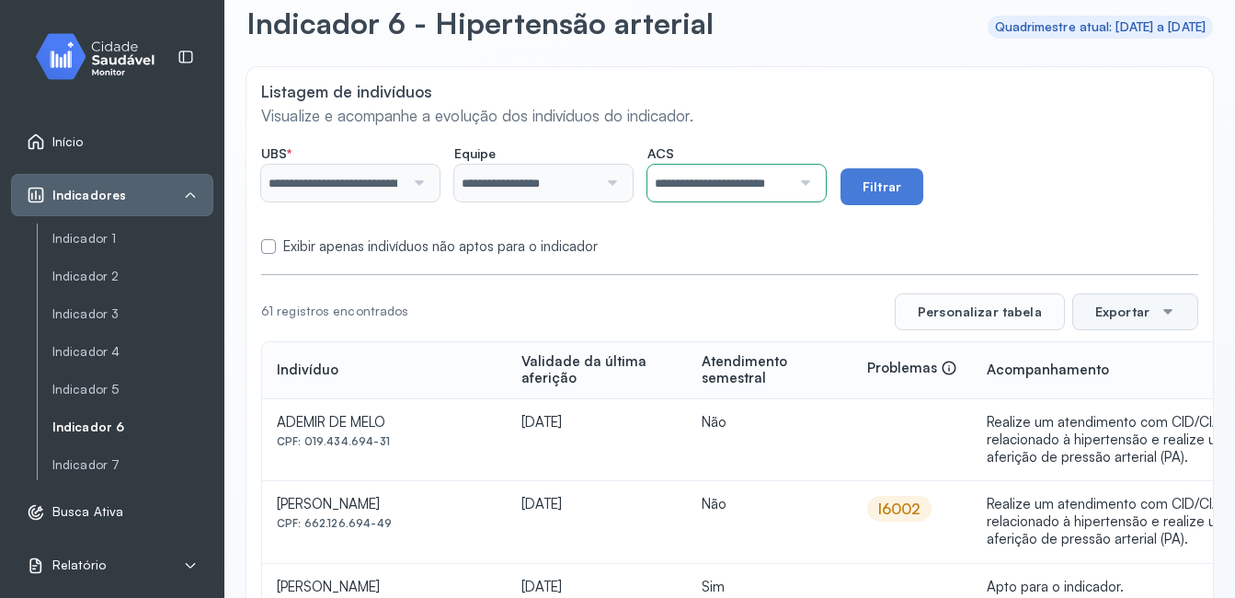
click at [1118, 311] on button "Exportar" at bounding box center [1135, 311] width 126 height 37
click at [1131, 447] on span "PDF" at bounding box center [1130, 456] width 25 height 25
click at [814, 188] on div at bounding box center [803, 183] width 24 height 37
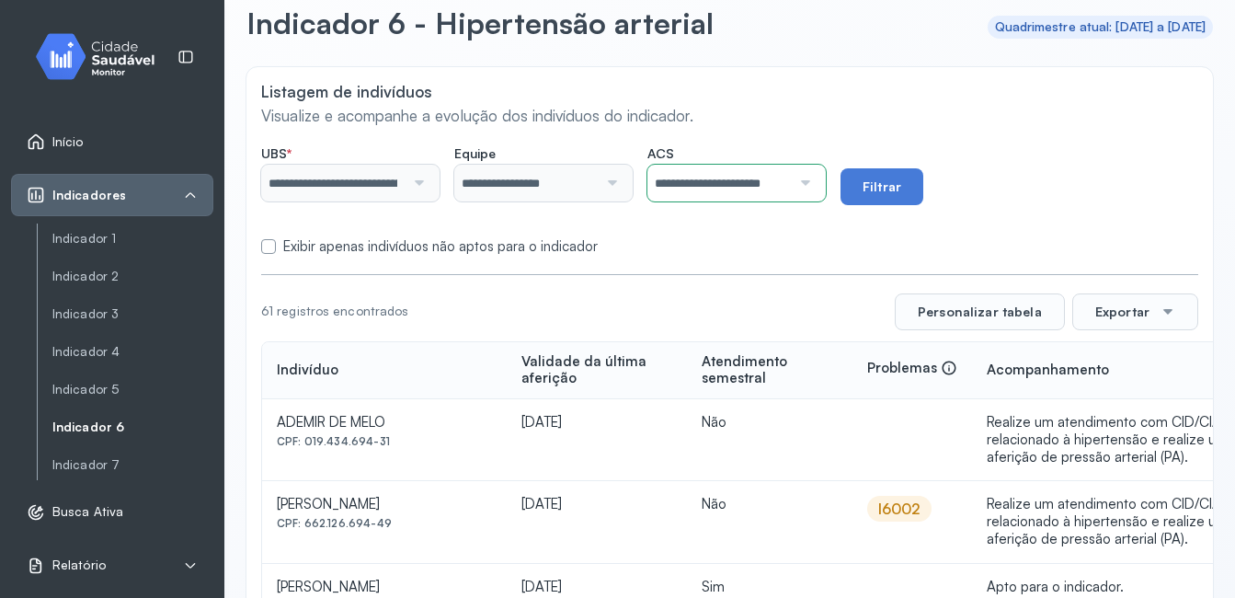
click at [808, 245] on div "Exibir apenas indivíduos não aptos para o indicador" at bounding box center [729, 246] width 937 height 17
click at [896, 186] on button "Filtrar" at bounding box center [881, 186] width 83 height 37
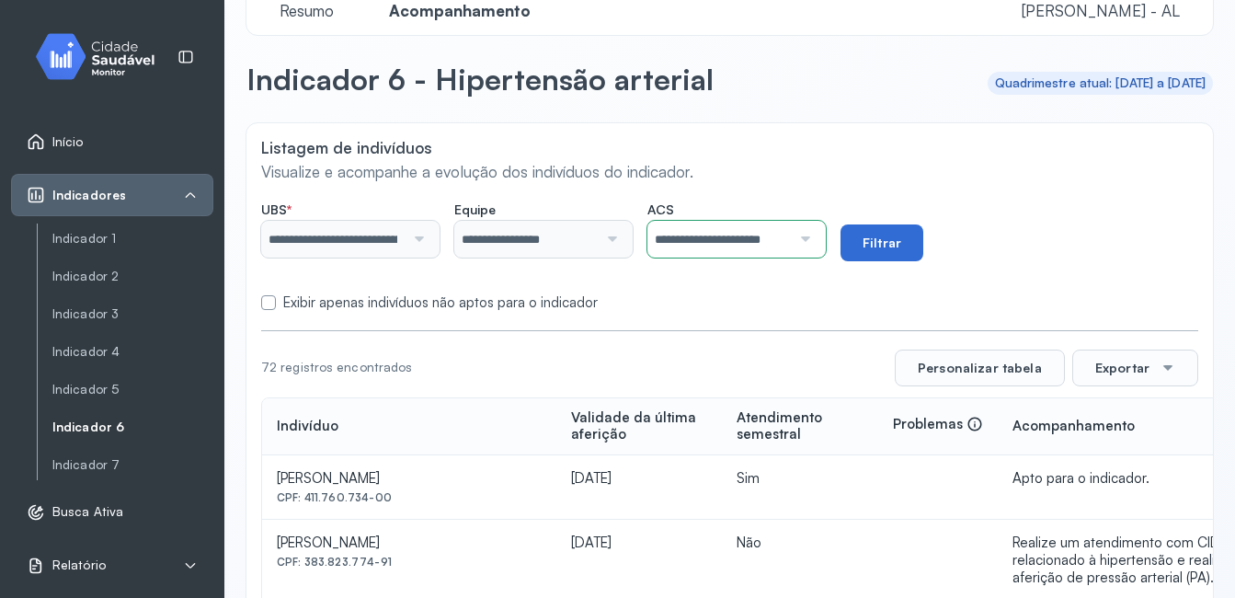
scroll to position [92, 0]
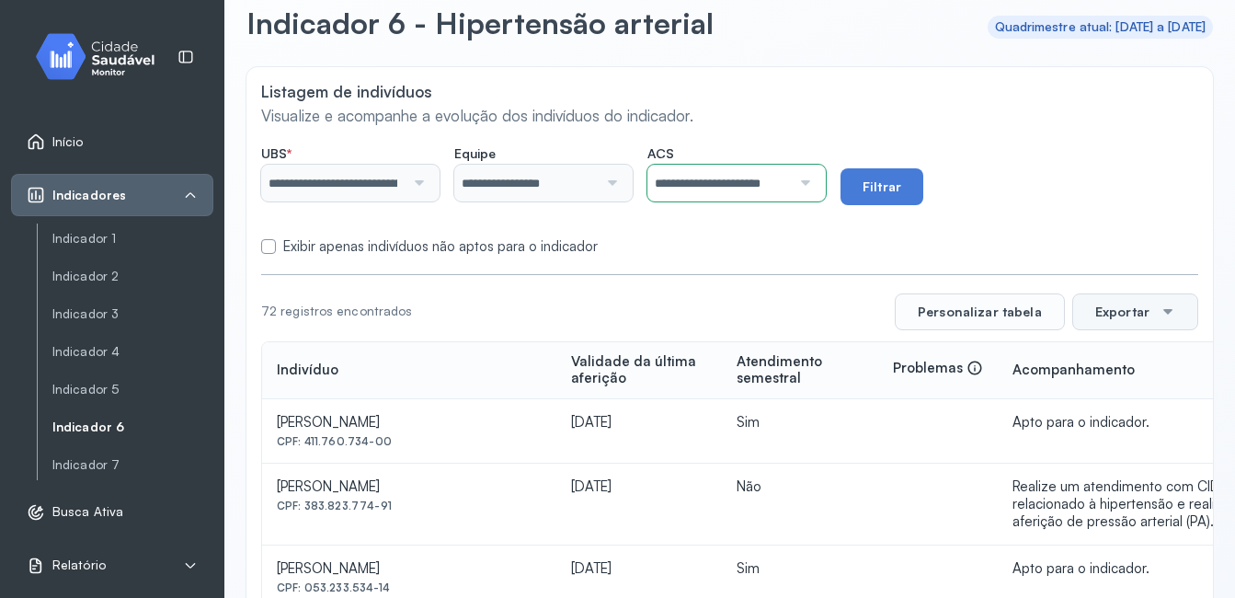
click at [1106, 312] on button "Exportar" at bounding box center [1135, 311] width 126 height 37
click at [1118, 458] on span "PDF" at bounding box center [1130, 456] width 25 height 25
click at [109, 465] on link "Indicador 7" at bounding box center [132, 465] width 161 height 16
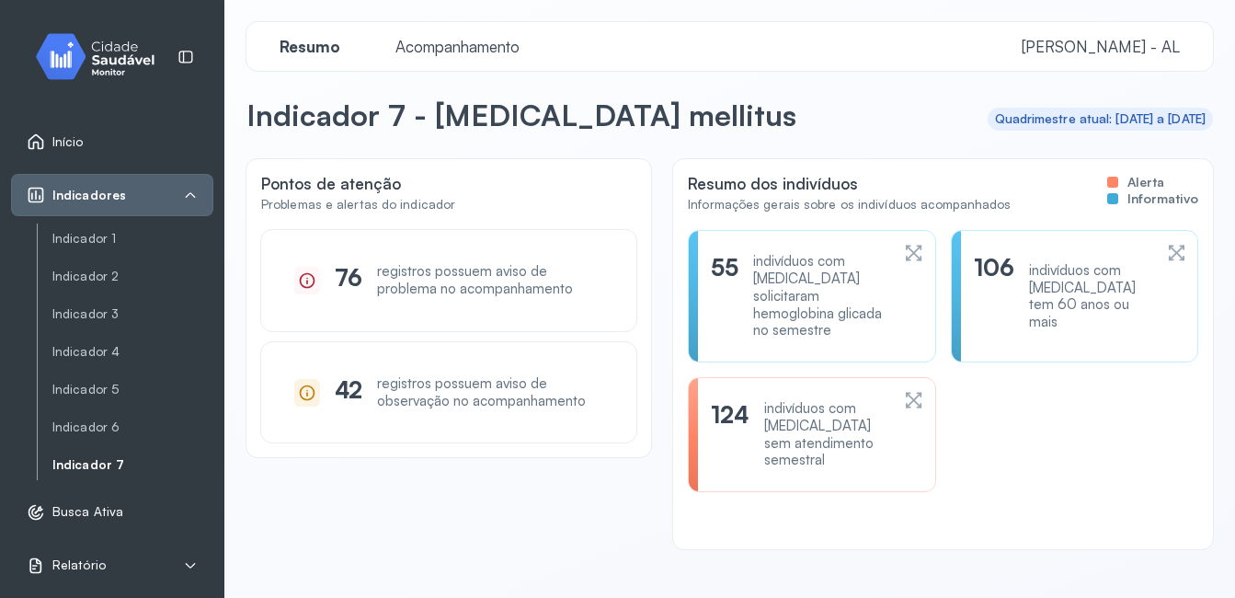
click at [487, 47] on span "Acompanhamento" at bounding box center [457, 46] width 146 height 19
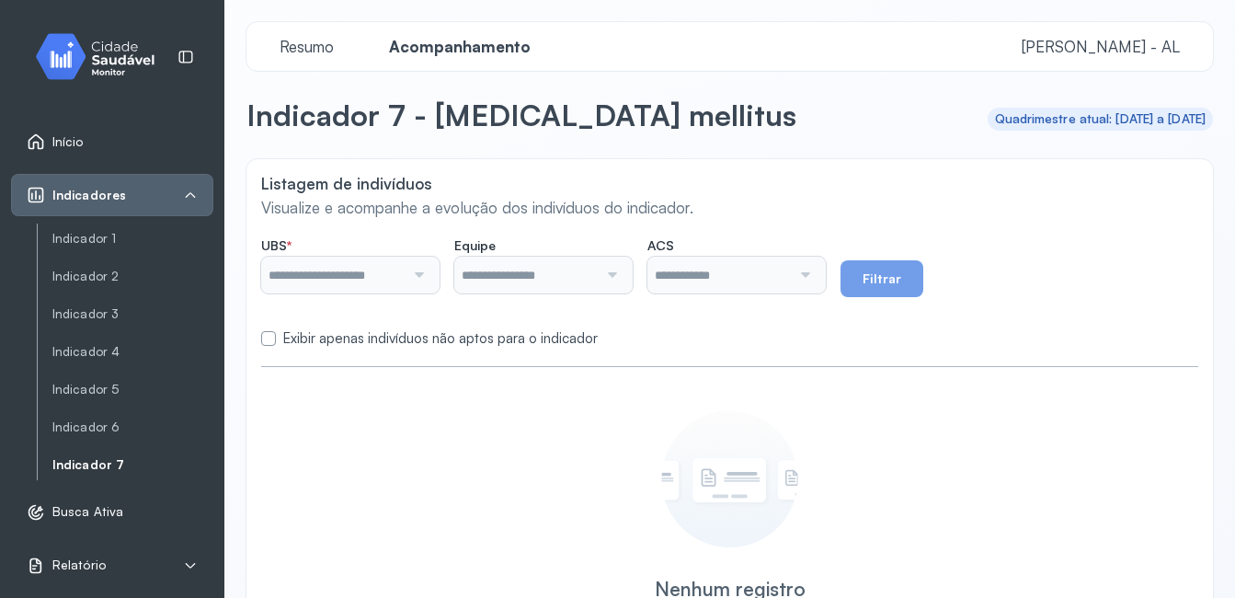
type input "**********"
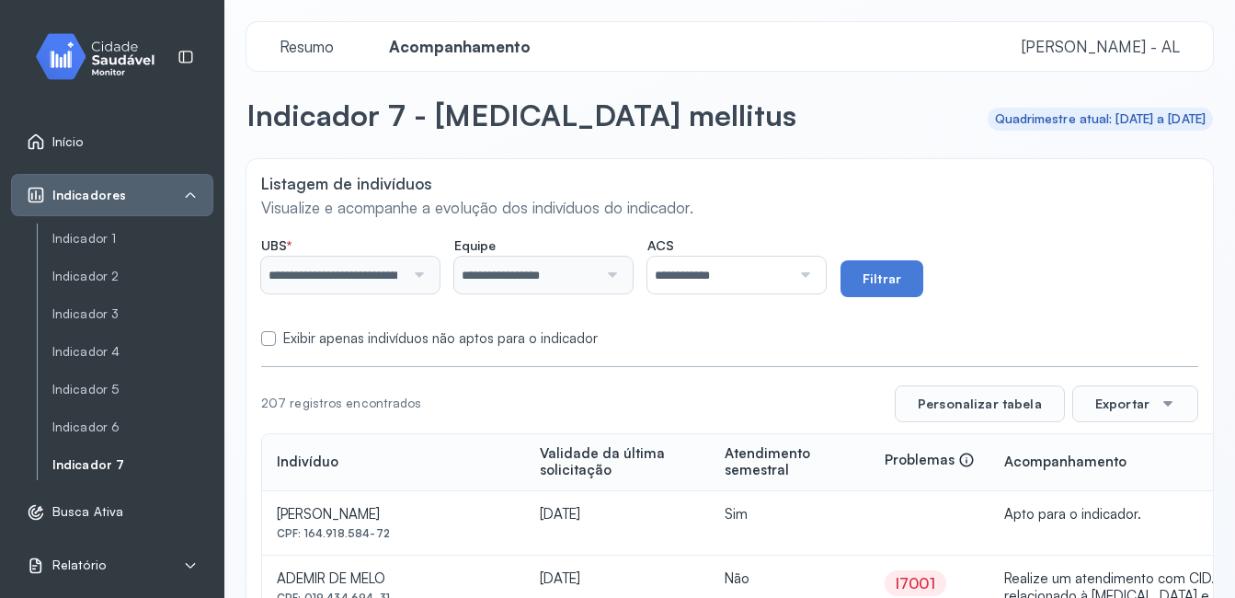
click at [814, 273] on div at bounding box center [803, 274] width 24 height 37
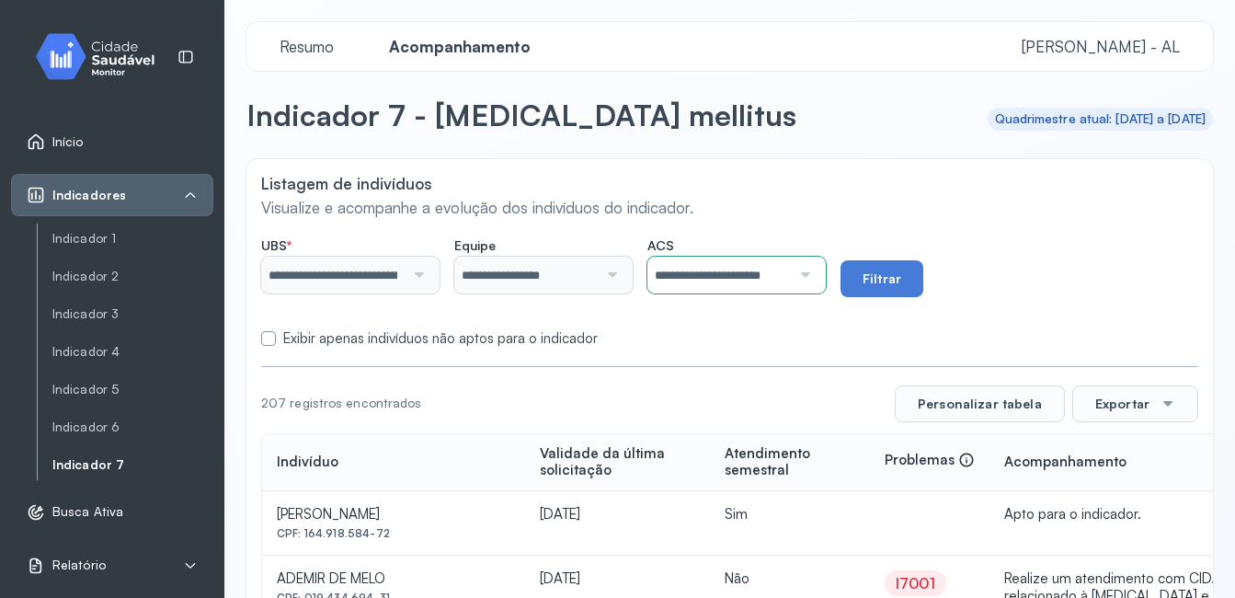
click at [737, 313] on form "**********" at bounding box center [729, 288] width 937 height 120
click at [904, 278] on button "Filtrar" at bounding box center [881, 278] width 83 height 37
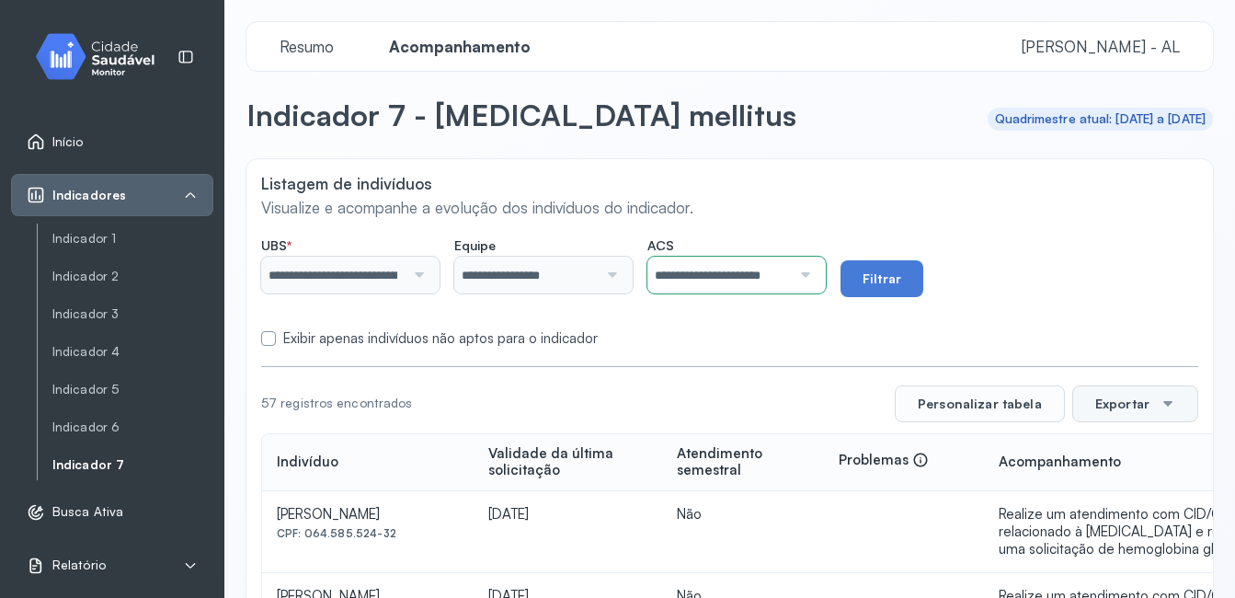
click at [1128, 405] on button "Exportar" at bounding box center [1135, 403] width 126 height 37
click at [1131, 453] on span "PDF" at bounding box center [1130, 456] width 25 height 25
click at [87, 430] on link "Indicador 6" at bounding box center [132, 427] width 161 height 16
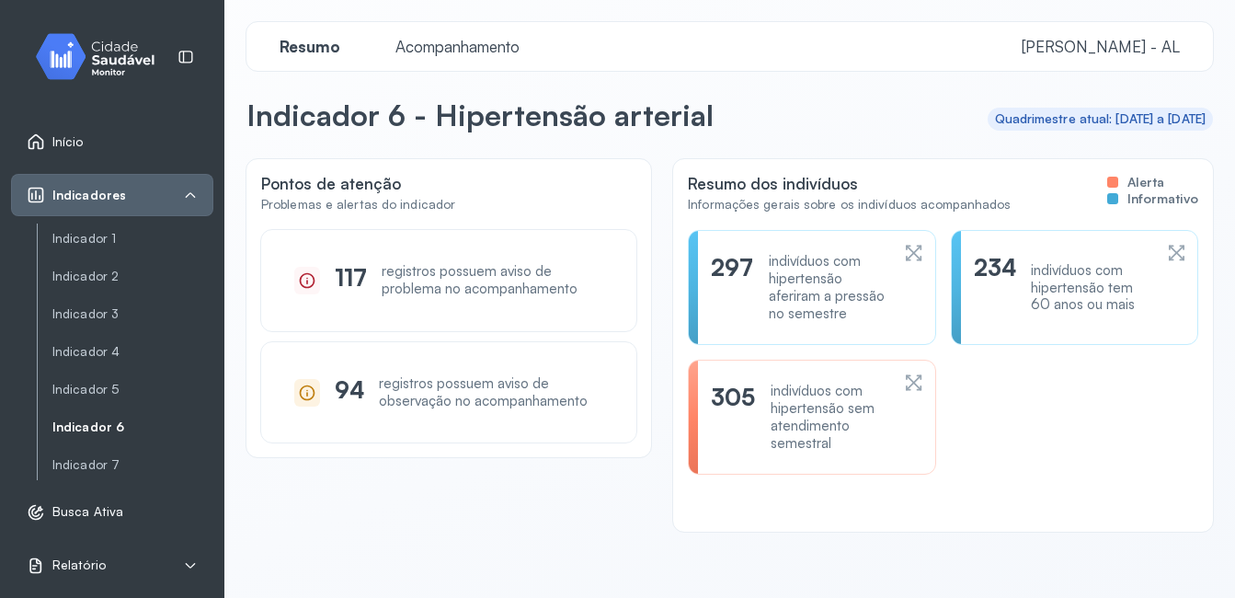
click at [449, 52] on span "Acompanhamento" at bounding box center [457, 46] width 146 height 19
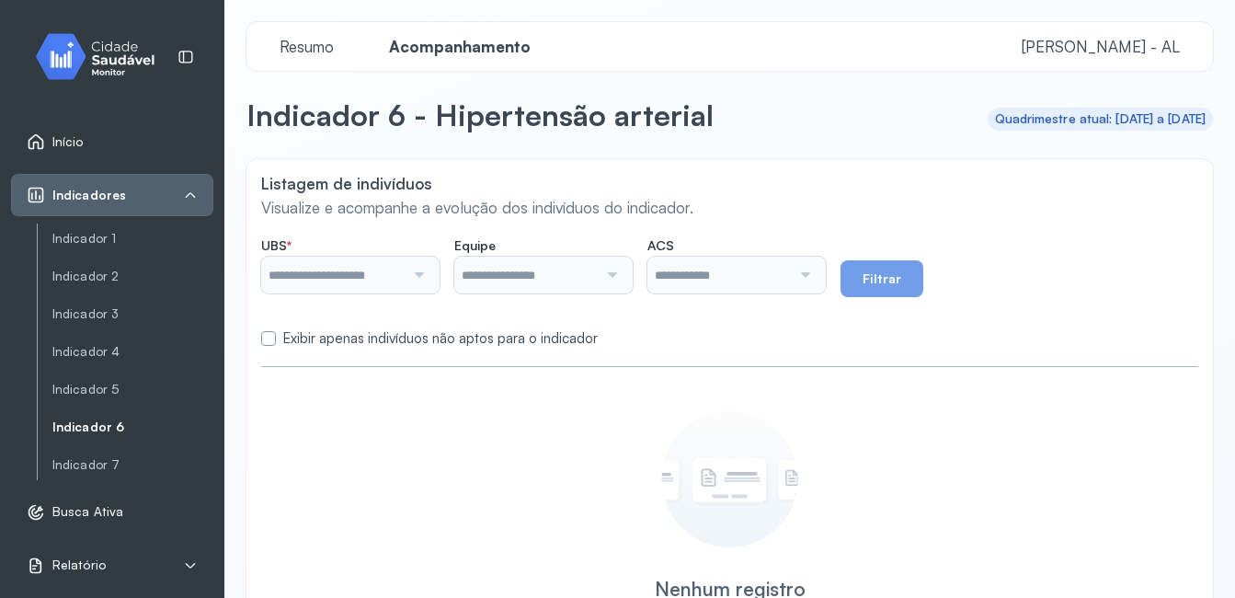
type input "**********"
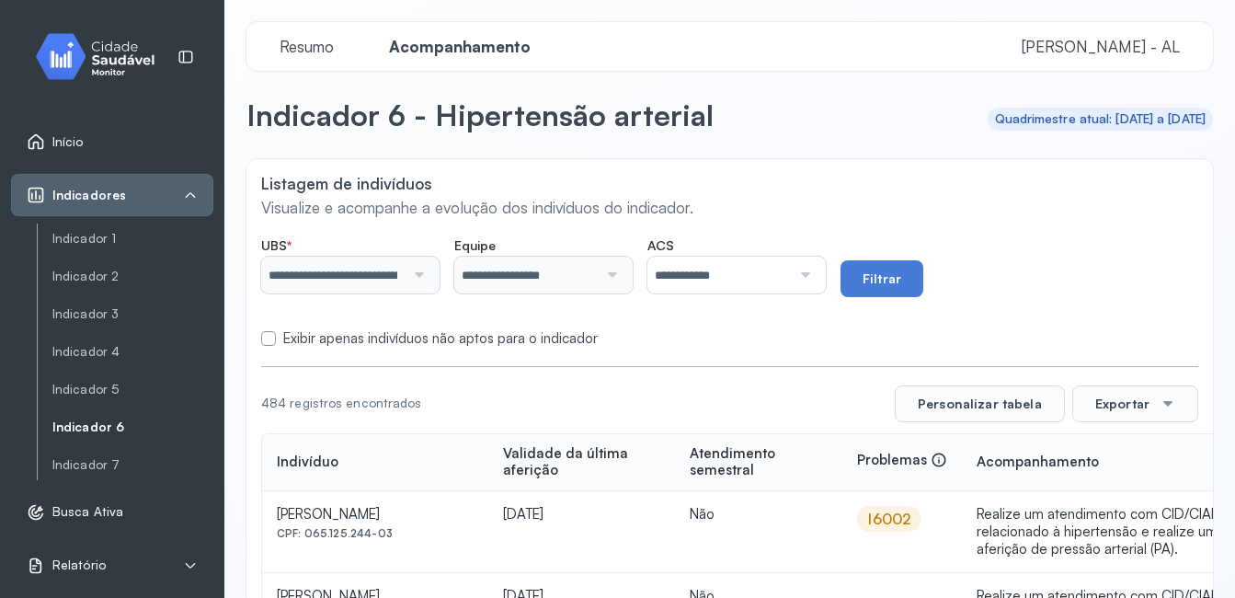
click at [814, 275] on div at bounding box center [803, 274] width 24 height 37
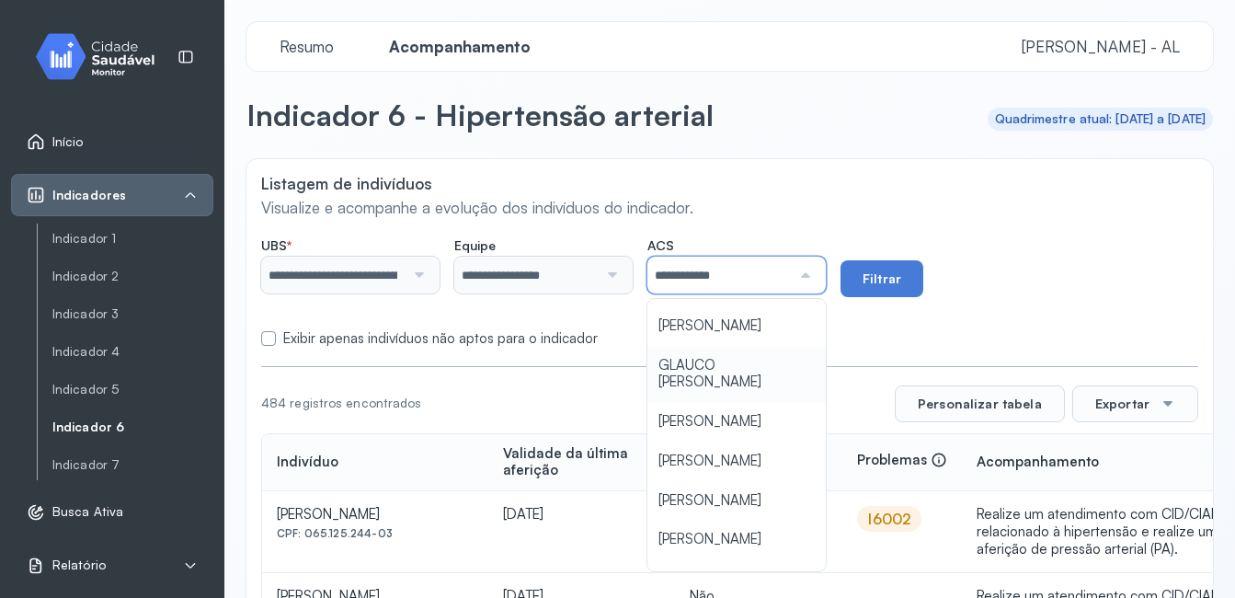
scroll to position [92, 0]
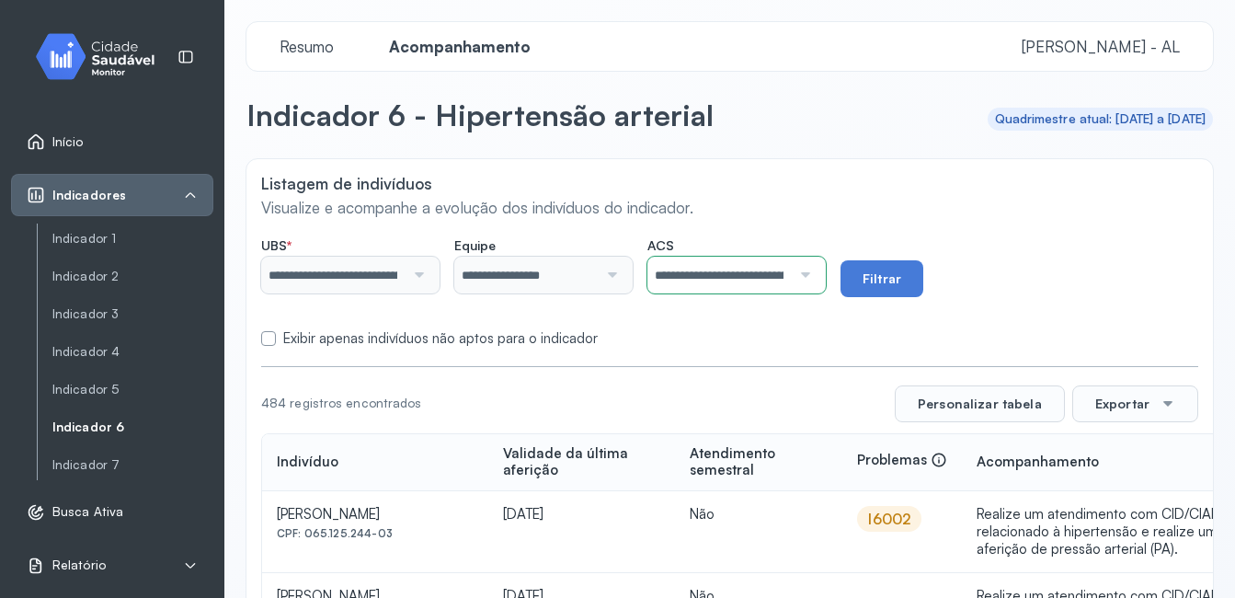
click at [783, 323] on form "**********" at bounding box center [729, 288] width 937 height 120
click at [904, 279] on button "Filtrar" at bounding box center [881, 278] width 83 height 37
click at [1106, 404] on button "Exportar" at bounding box center [1135, 403] width 126 height 37
click at [1118, 452] on span "PDF" at bounding box center [1130, 456] width 25 height 25
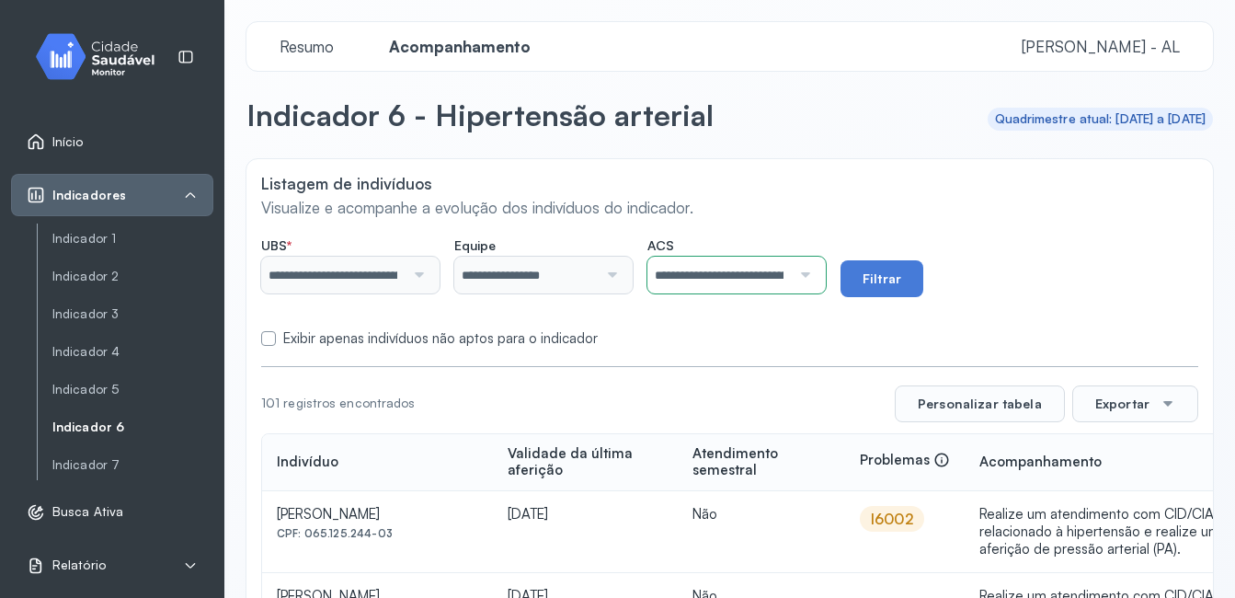
click at [814, 274] on div at bounding box center [803, 274] width 24 height 37
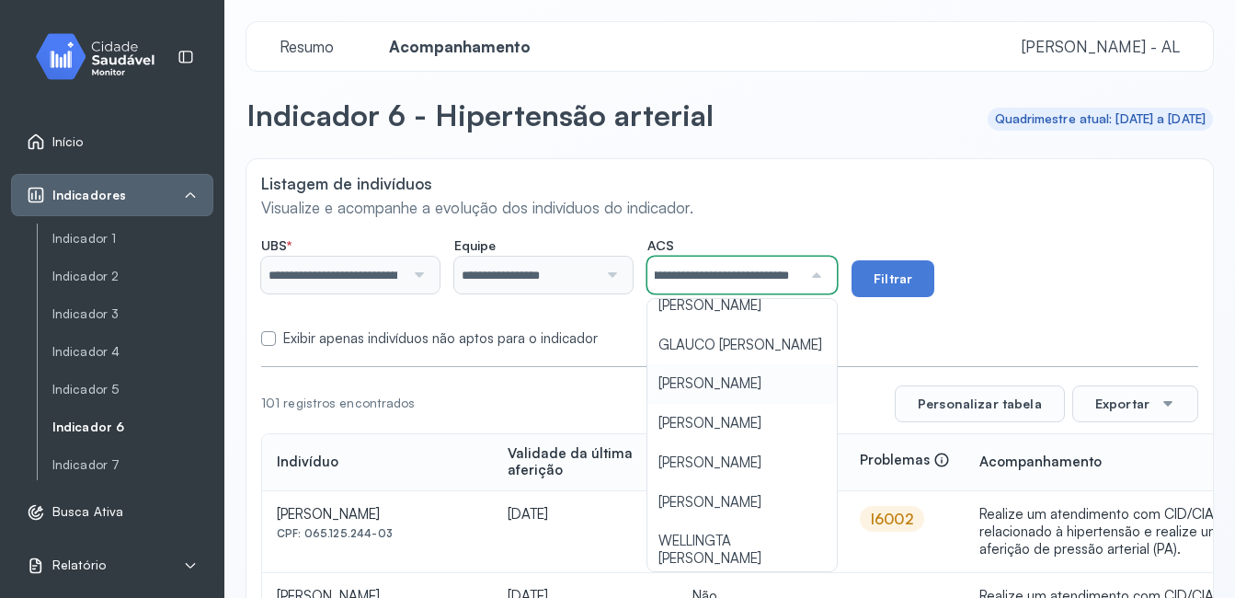
scroll to position [184, 0]
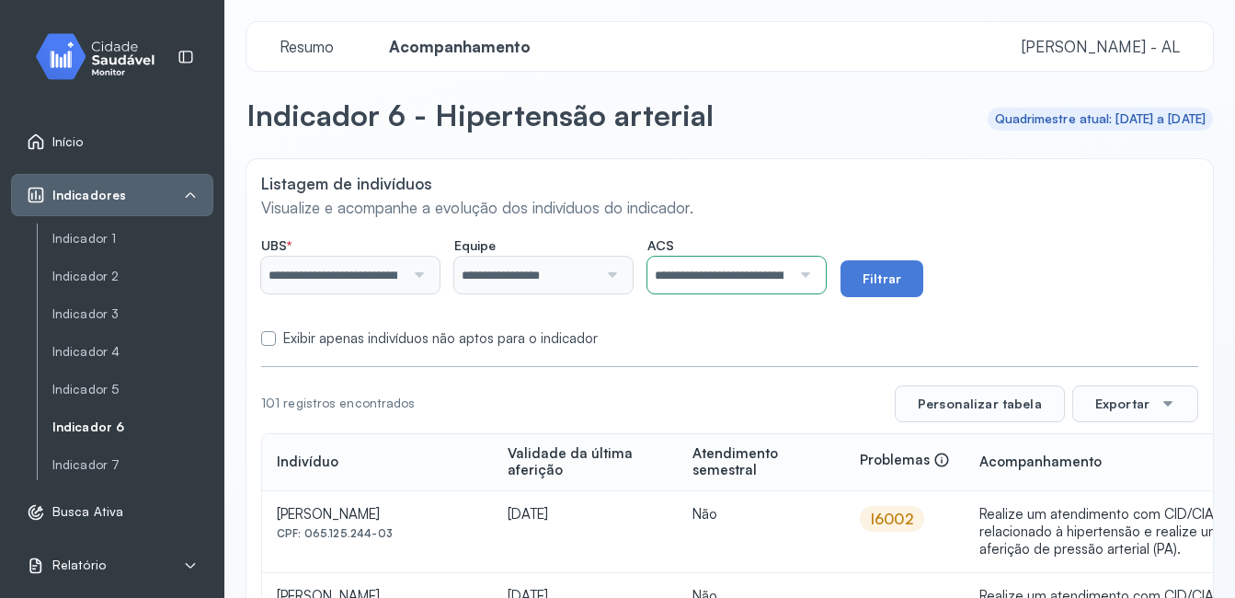
click at [795, 331] on div "Exibir apenas indivíduos não aptos para o indicador" at bounding box center [729, 338] width 937 height 17
click at [902, 282] on button "Filtrar" at bounding box center [881, 278] width 83 height 37
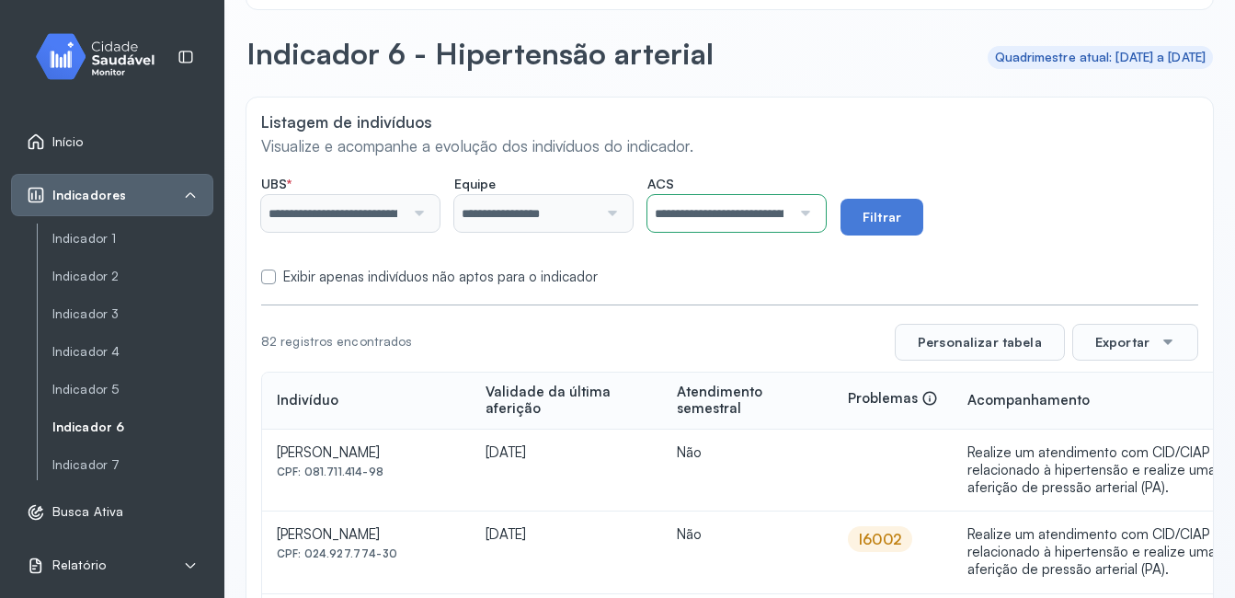
scroll to position [92, 0]
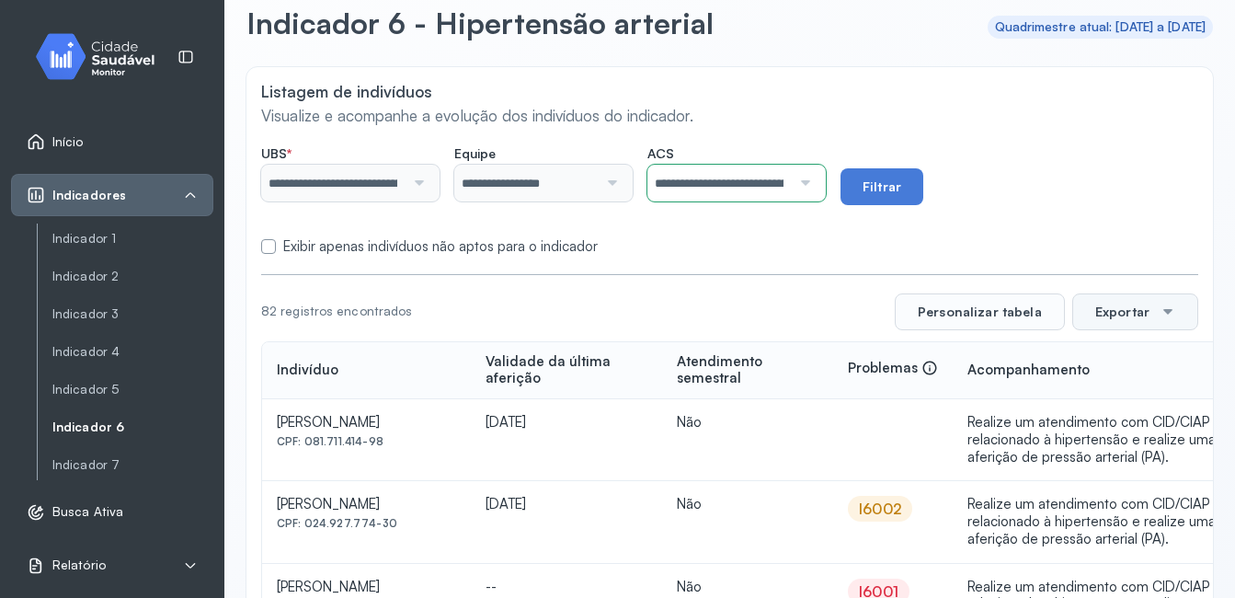
click at [1110, 310] on button "Exportar" at bounding box center [1135, 311] width 126 height 37
click at [1112, 318] on button "Exportar" at bounding box center [1135, 311] width 126 height 37
click at [1116, 314] on button "Exportar" at bounding box center [1135, 311] width 126 height 37
click at [1118, 450] on span "PDF" at bounding box center [1130, 456] width 25 height 25
click at [814, 183] on div at bounding box center [803, 183] width 24 height 37
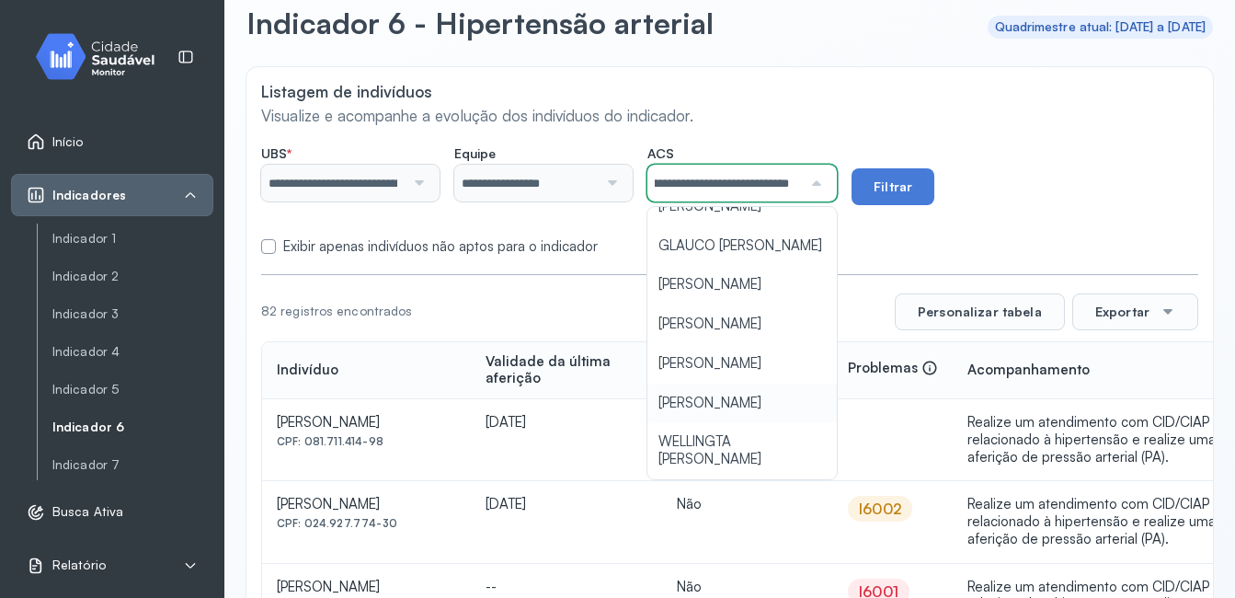
scroll to position [237, 0]
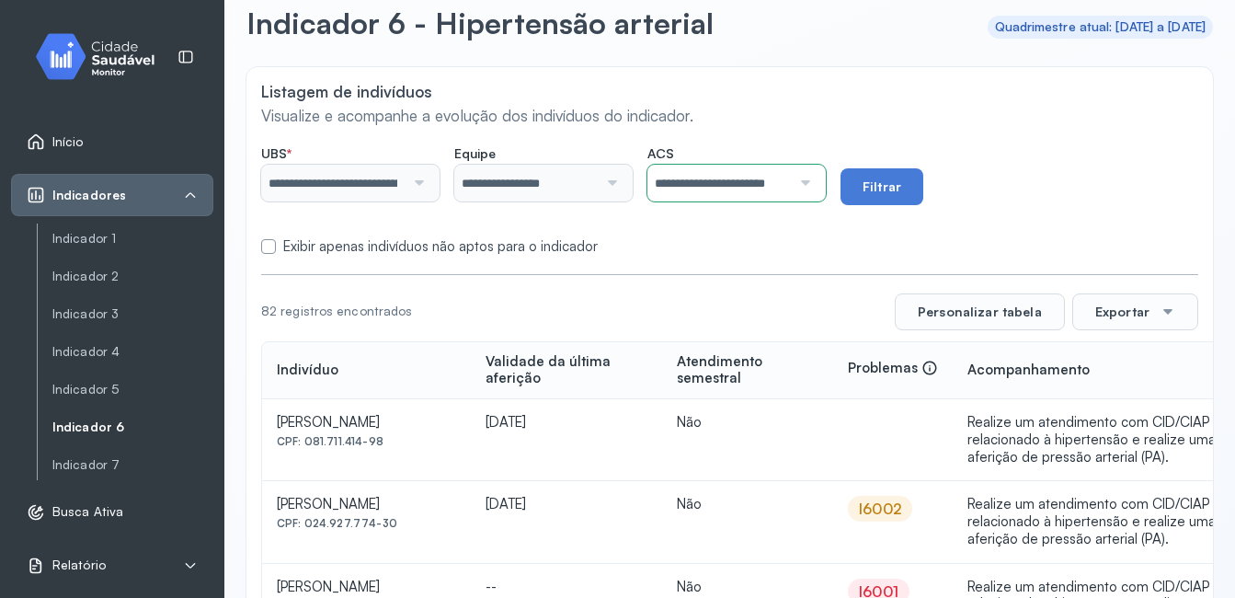
click at [784, 253] on div "Exibir apenas indivíduos não aptos para o indicador" at bounding box center [729, 246] width 937 height 17
click at [884, 176] on button "Filtrar" at bounding box center [881, 186] width 83 height 37
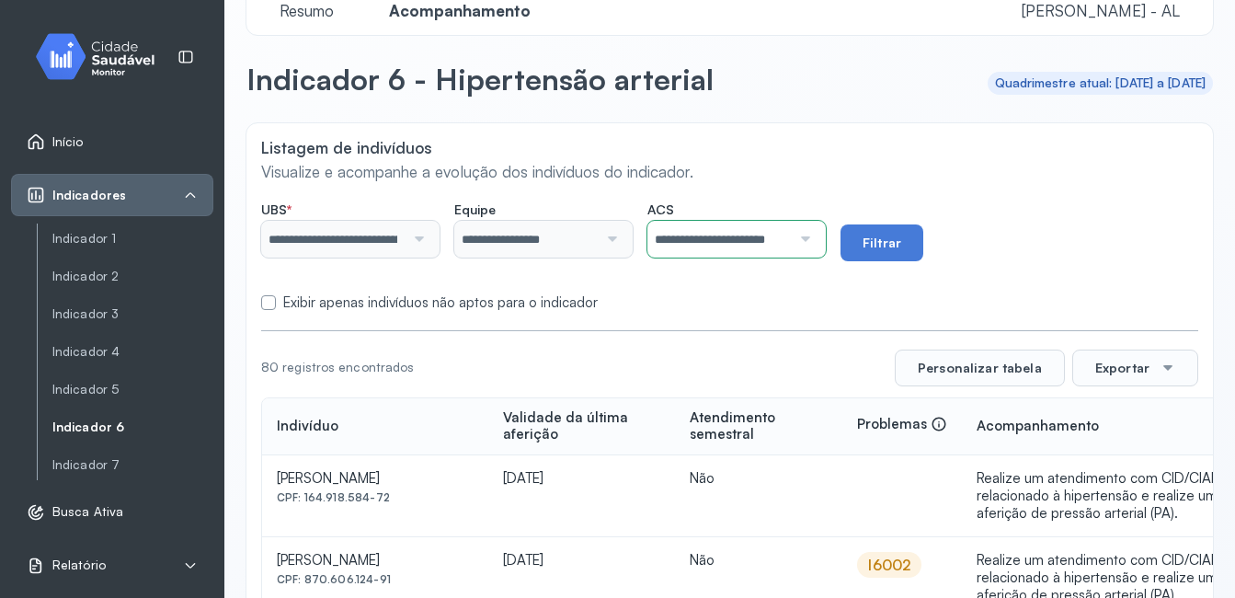
scroll to position [92, 0]
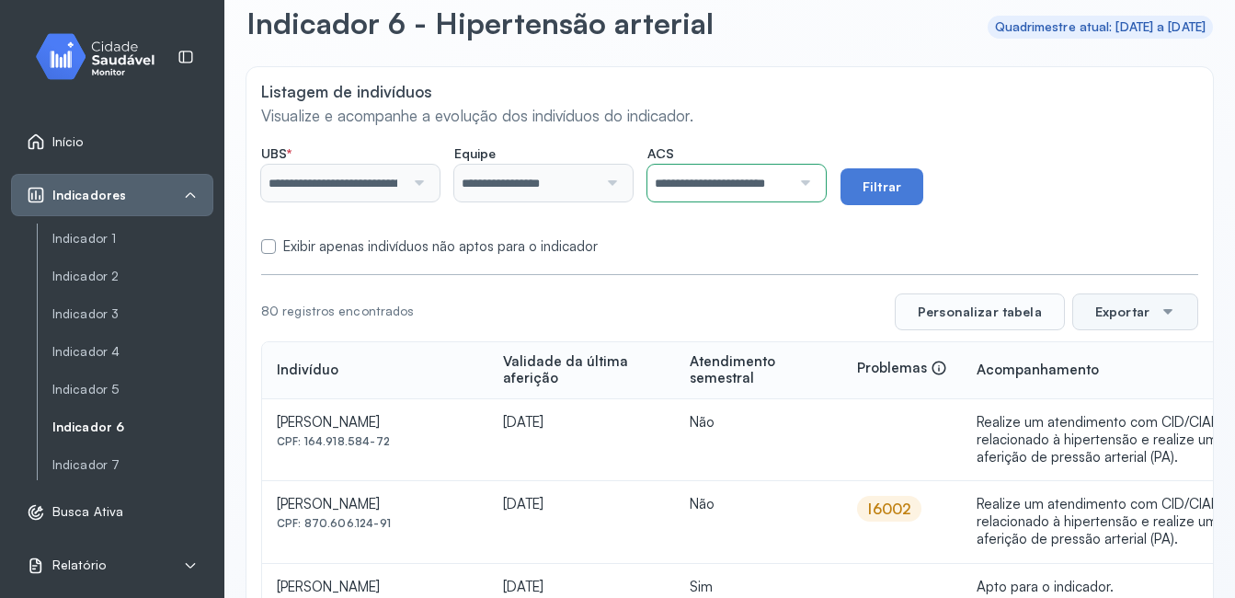
click at [1106, 316] on button "Exportar" at bounding box center [1135, 311] width 126 height 37
click at [1125, 458] on span "PDF" at bounding box center [1130, 456] width 25 height 25
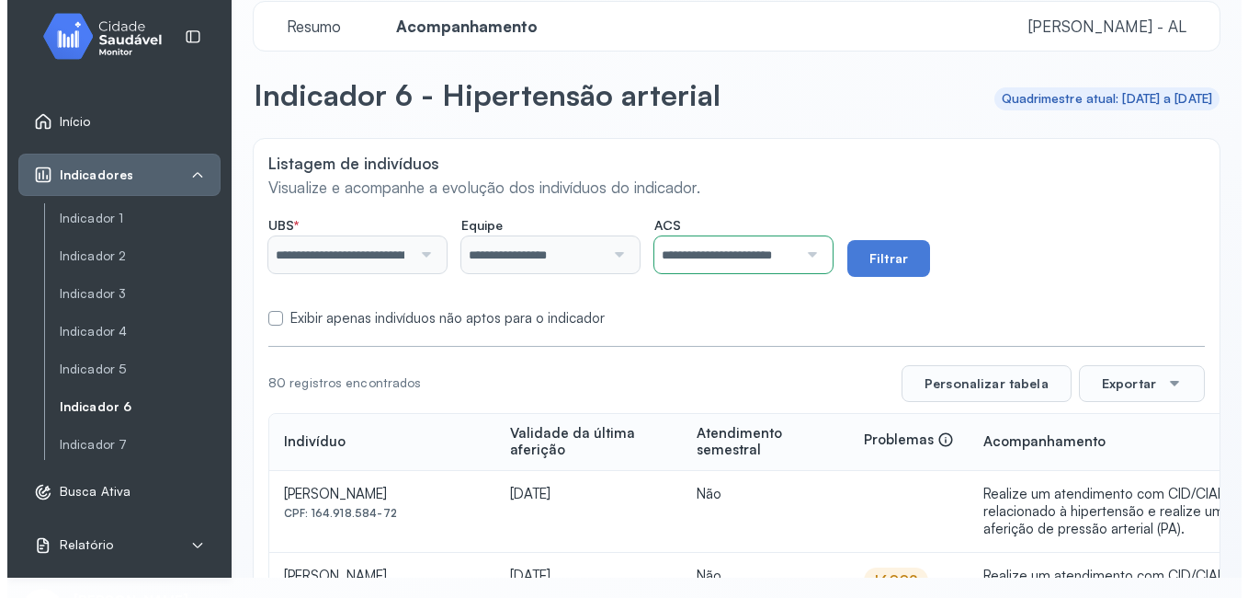
scroll to position [0, 0]
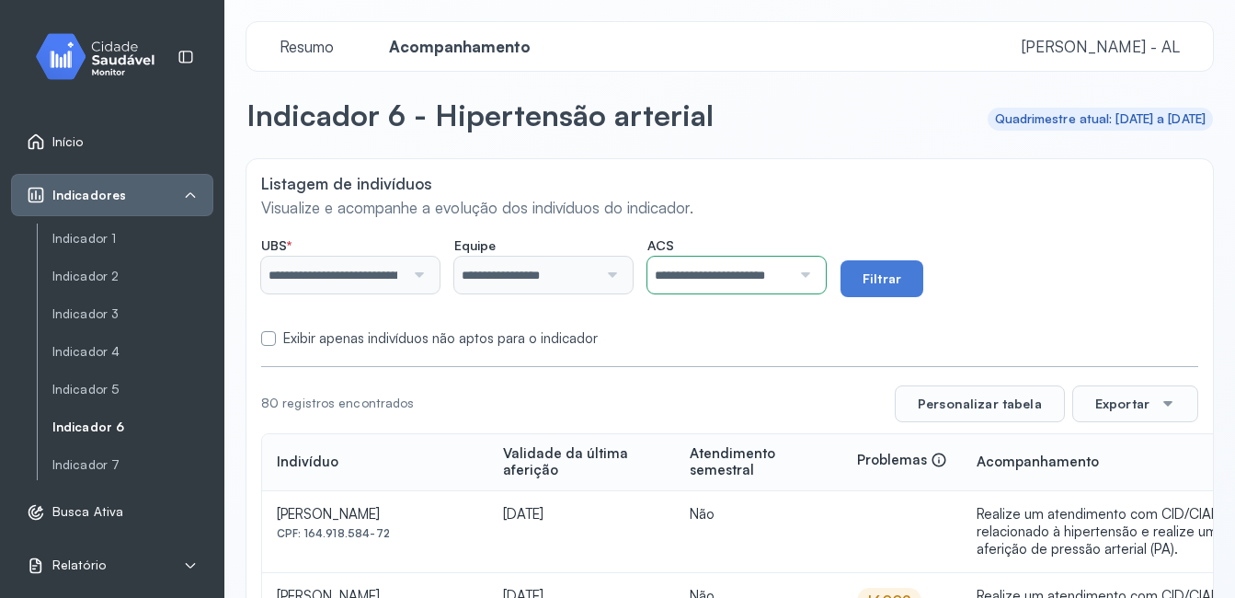
click at [78, 144] on span "Início" at bounding box center [67, 142] width 31 height 16
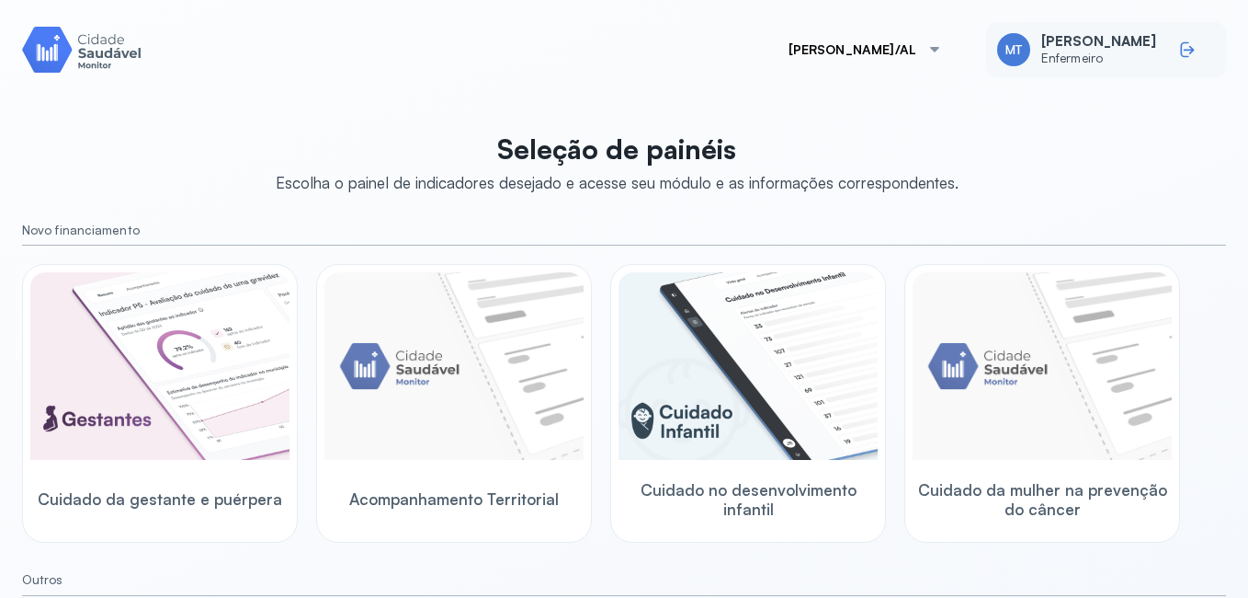
click at [1178, 44] on icon at bounding box center [1187, 49] width 18 height 18
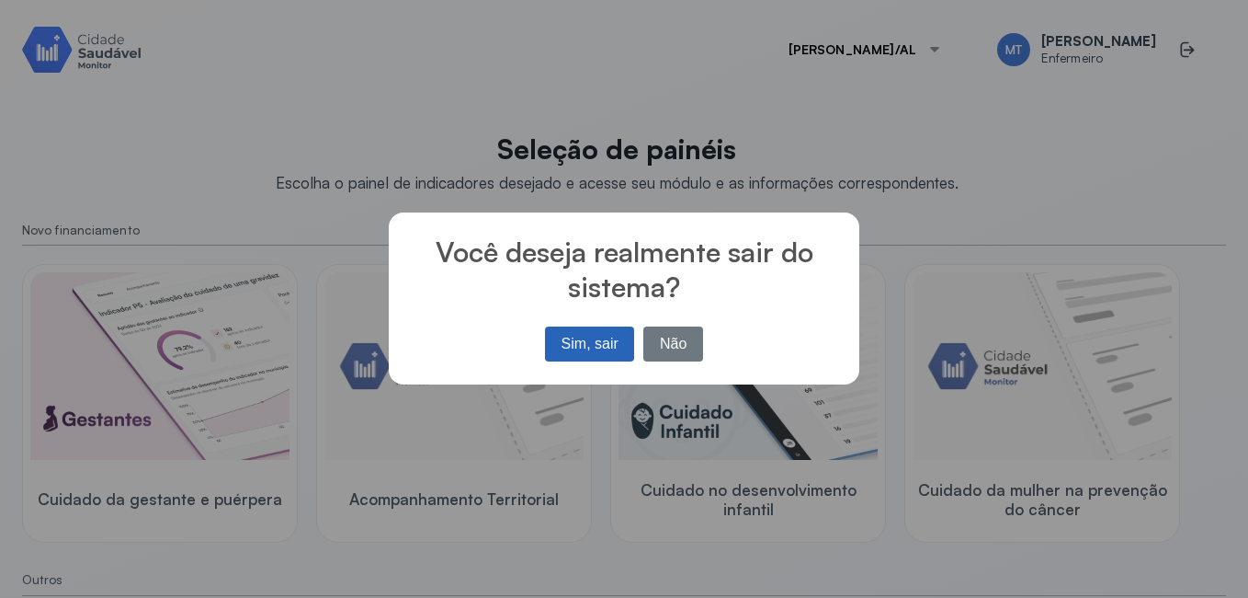
click at [591, 343] on button "Sim, sair" at bounding box center [589, 343] width 89 height 35
